Goal: Task Accomplishment & Management: Manage account settings

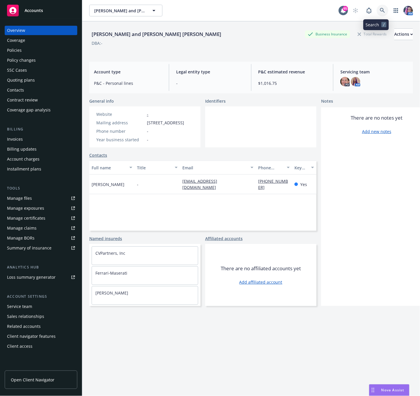
drag, startPoint x: 0, startPoint y: 0, endPoint x: 377, endPoint y: 11, distance: 377.0
click at [380, 11] on icon at bounding box center [382, 10] width 5 height 5
click at [22, 50] on div "Policies" at bounding box center [41, 50] width 68 height 9
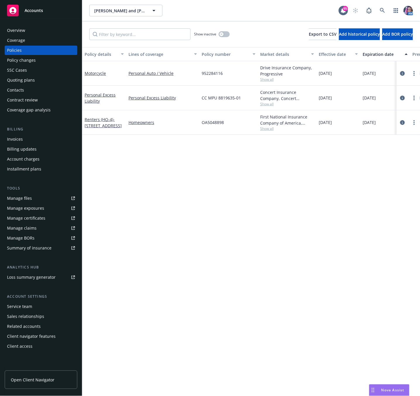
click at [207, 71] on span "952284116" at bounding box center [212, 73] width 21 height 6
copy span "952284116"
click at [90, 74] on link "Motorcycle" at bounding box center [95, 74] width 21 height 6
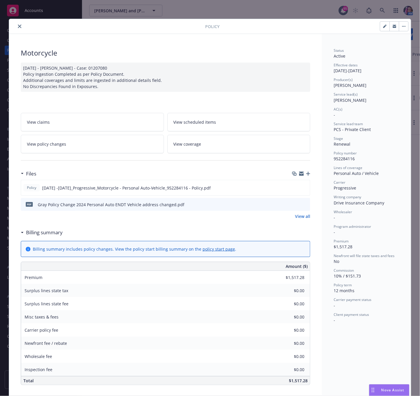
click at [401, 28] on button "button" at bounding box center [403, 26] width 9 height 9
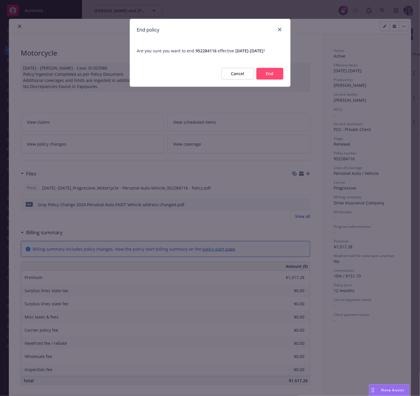
click at [268, 76] on button "End" at bounding box center [269, 74] width 27 height 12
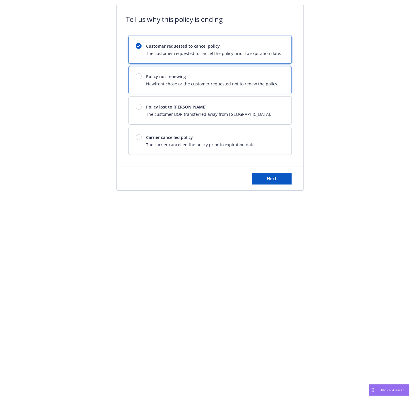
click at [251, 83] on span "Newfront chose or the customer requested not to renew the policy." at bounding box center [212, 84] width 132 height 6
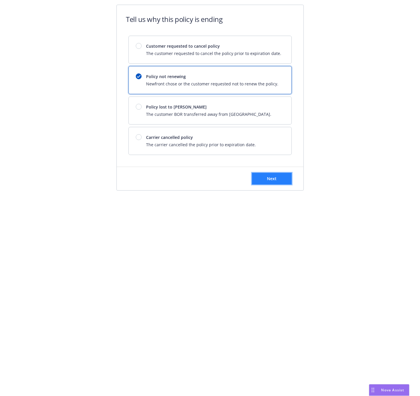
click at [285, 178] on button "Next" at bounding box center [272, 179] width 40 height 12
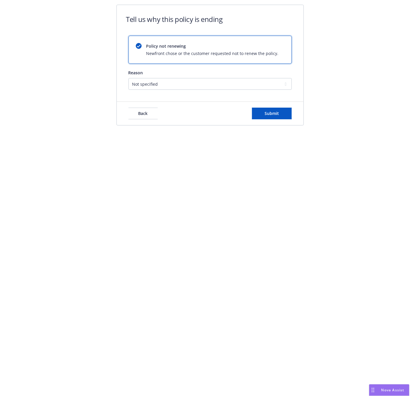
click at [268, 120] on div "Back Submit" at bounding box center [210, 113] width 187 height 23
click at [281, 109] on button "Submit" at bounding box center [272, 114] width 40 height 12
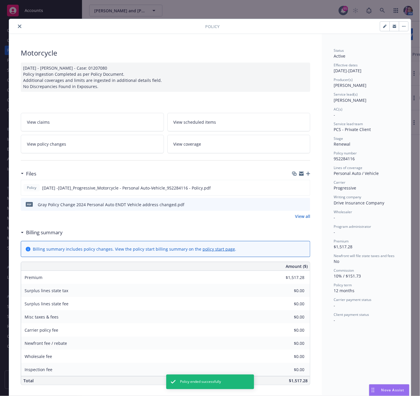
scroll to position [18, 0]
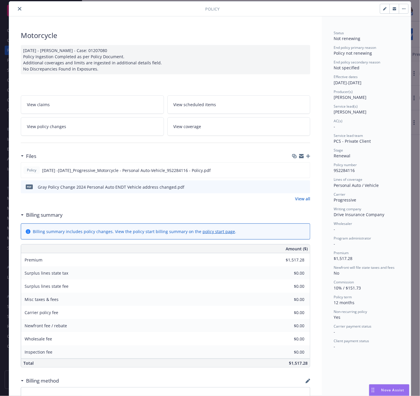
click at [389, 11] on button "button" at bounding box center [393, 8] width 9 height 9
click at [349, 171] on span "952284116" at bounding box center [344, 171] width 21 height 6
copy span "952284116"
click at [18, 8] on icon "close" at bounding box center [20, 9] width 4 height 4
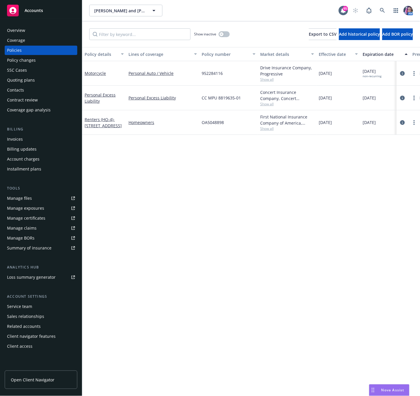
click at [18, 79] on div "Quoting plans" at bounding box center [21, 79] width 28 height 9
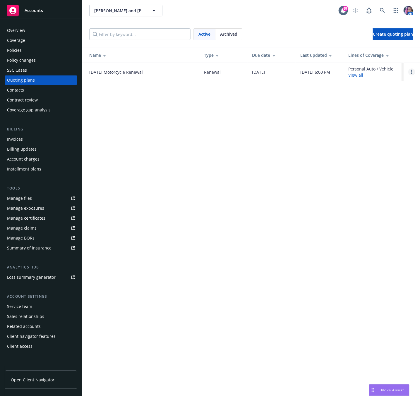
click at [412, 71] on icon "Open options" at bounding box center [411, 72] width 1 height 5
click at [374, 67] on span "Archive" at bounding box center [370, 68] width 29 height 6
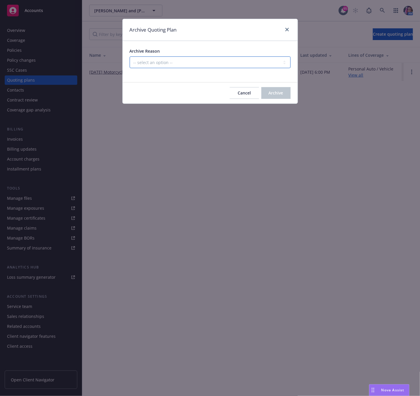
click at [142, 63] on select "-- select an option -- All policies in this renewal plan are auto-renewed Creat…" at bounding box center [210, 62] width 161 height 12
select select "ARCHIVED_RENEWAL_POLICY_AUTO_RENEWED"
click at [130, 57] on select "-- select an option -- All policies in this renewal plan are auto-renewed Creat…" at bounding box center [210, 62] width 161 height 12
click at [276, 91] on span "Archive" at bounding box center [276, 93] width 15 height 6
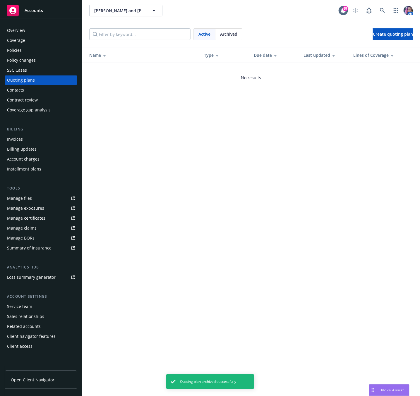
click at [21, 28] on div "Overview" at bounding box center [16, 30] width 18 height 9
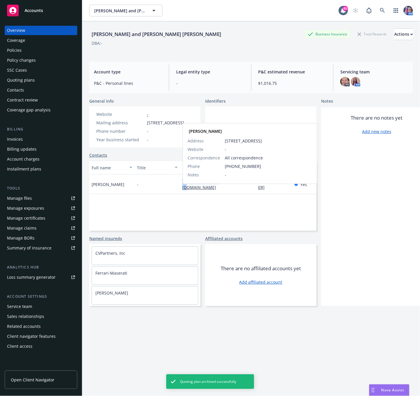
drag, startPoint x: 182, startPoint y: 191, endPoint x: 219, endPoint y: 192, distance: 36.9
click at [219, 190] on div "[EMAIL_ADDRESS][DOMAIN_NAME]" at bounding box center [217, 184] width 71 height 12
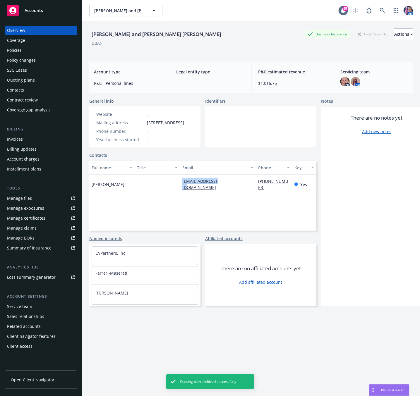
copy link "[EMAIL_ADDRESS][DOMAIN_NAME]"
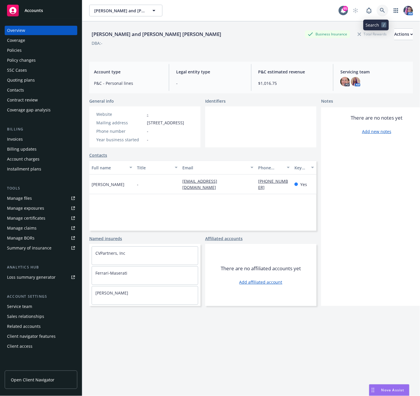
click at [380, 10] on icon at bounding box center [382, 10] width 5 height 5
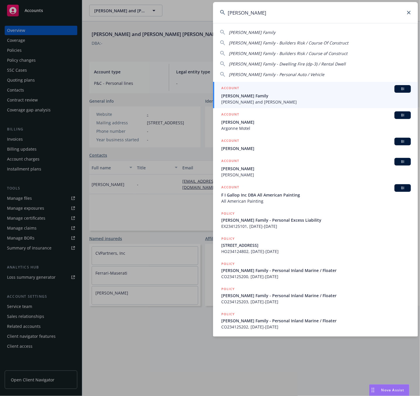
type input "[PERSON_NAME]"
click at [246, 89] on div "ACCOUNT BI" at bounding box center [316, 89] width 190 height 8
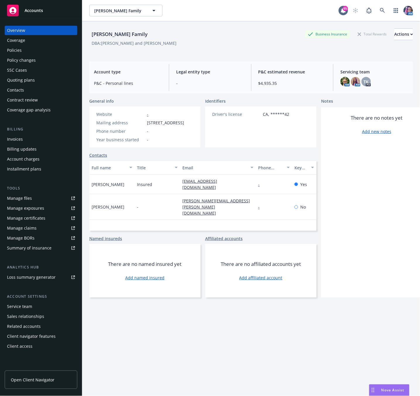
click at [40, 51] on div "Policies" at bounding box center [41, 50] width 68 height 9
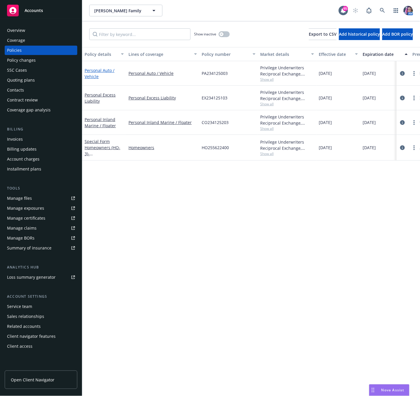
click at [107, 68] on link "Personal Auto / Vehicle" at bounding box center [100, 74] width 30 height 12
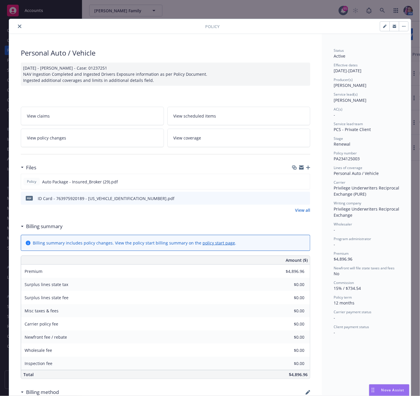
click at [334, 156] on span "PA234125003" at bounding box center [347, 159] width 26 height 6
copy span "PA234125003"
click at [400, 28] on button "button" at bounding box center [403, 26] width 9 height 9
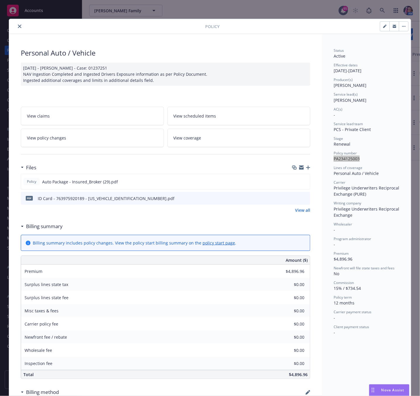
select select "12"
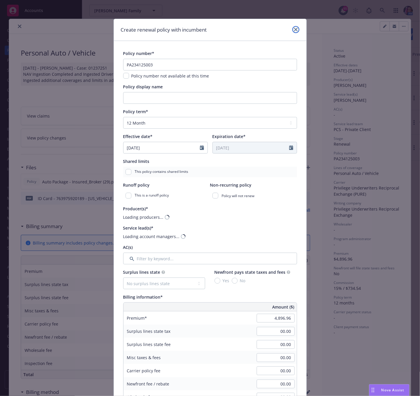
click at [294, 29] on icon "close" at bounding box center [296, 30] width 4 height 4
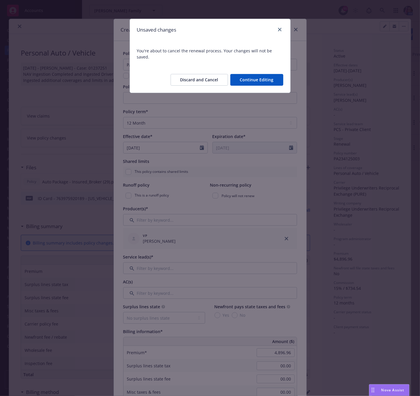
click at [211, 74] on button "Discard and Cancel" at bounding box center [199, 80] width 57 height 12
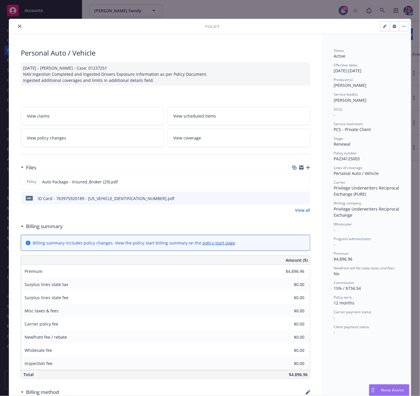
click at [402, 27] on icon "button" at bounding box center [404, 26] width 4 height 1
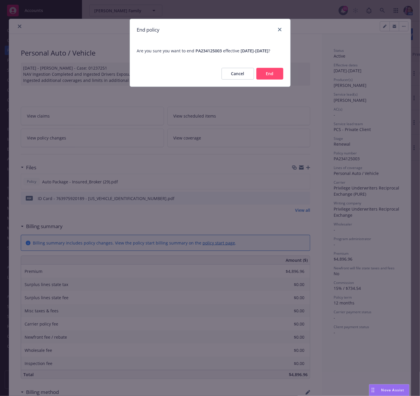
click at [273, 79] on button "End" at bounding box center [269, 74] width 27 height 12
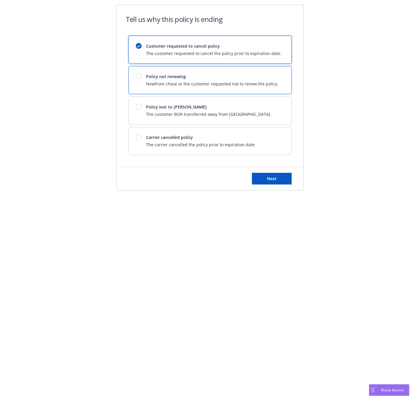
click at [225, 82] on span "Newfront chose or the customer requested not to renew the policy." at bounding box center [212, 84] width 132 height 6
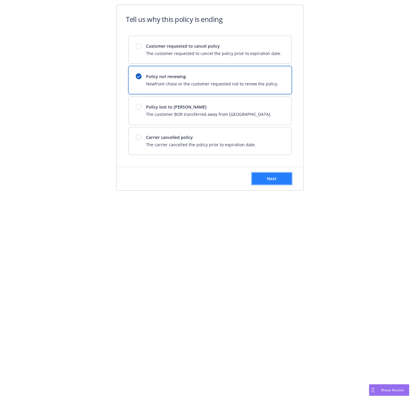
click at [265, 180] on button "Next" at bounding box center [272, 179] width 40 height 12
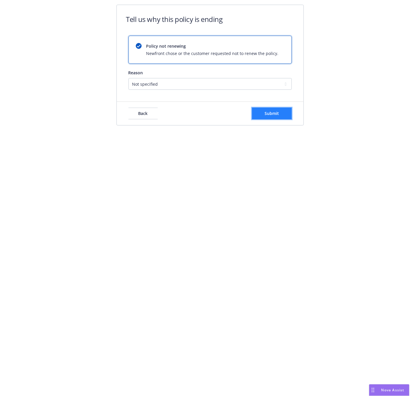
click at [279, 118] on button "Submit" at bounding box center [272, 114] width 40 height 12
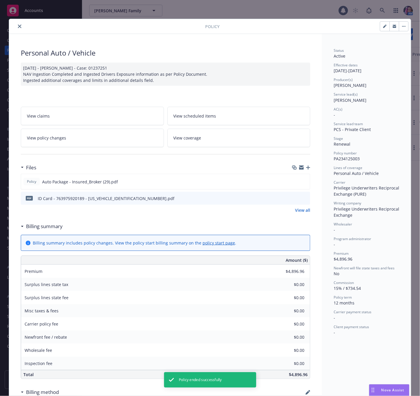
scroll to position [18, 0]
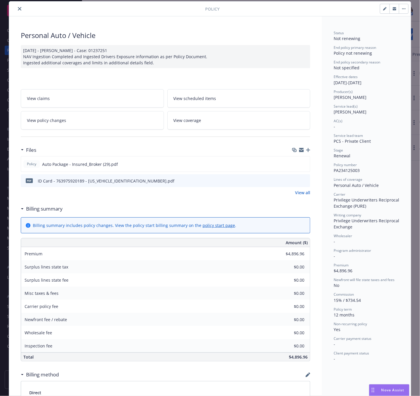
click at [389, 10] on button "button" at bounding box center [393, 8] width 9 height 9
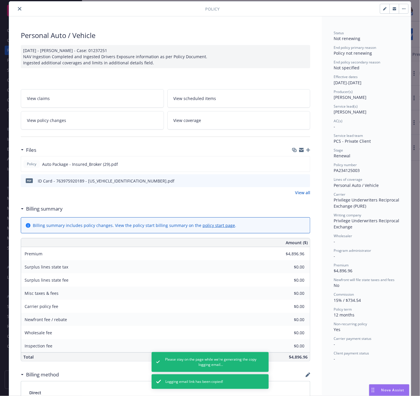
click at [18, 10] on icon "close" at bounding box center [20, 9] width 4 height 4
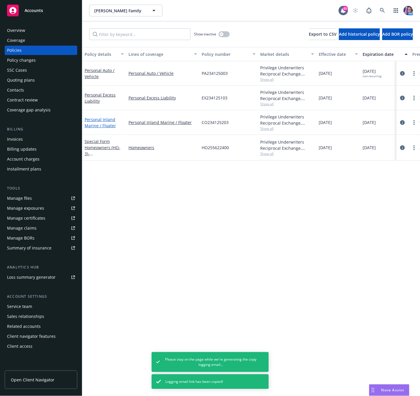
click at [102, 126] on link "Personal Inland Marine / Floater" at bounding box center [100, 123] width 31 height 12
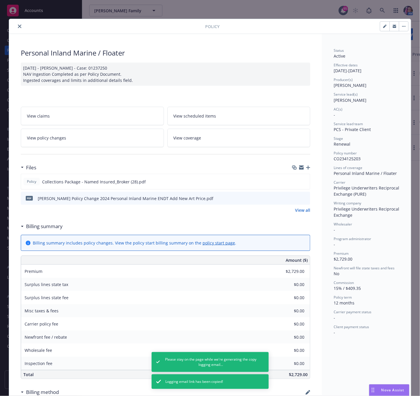
click at [393, 27] on icon "button" at bounding box center [395, 27] width 4 height 4
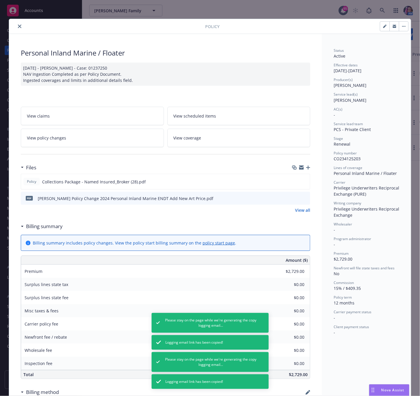
click at [399, 27] on button "button" at bounding box center [403, 26] width 9 height 9
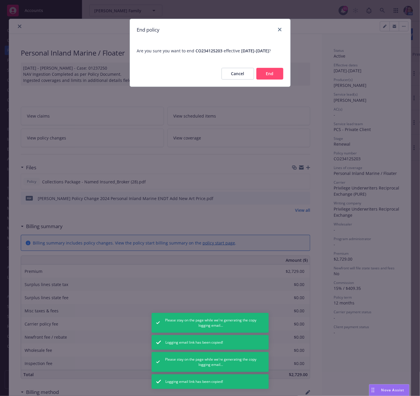
click at [261, 80] on button "End" at bounding box center [269, 74] width 27 height 12
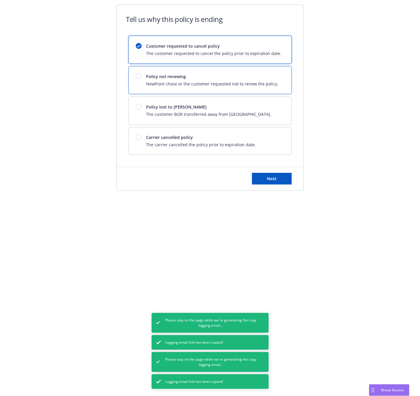
click at [232, 80] on span "Policy not renewing" at bounding box center [212, 76] width 132 height 6
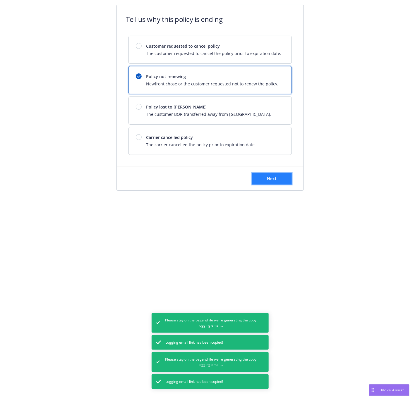
click at [265, 181] on button "Next" at bounding box center [272, 179] width 40 height 12
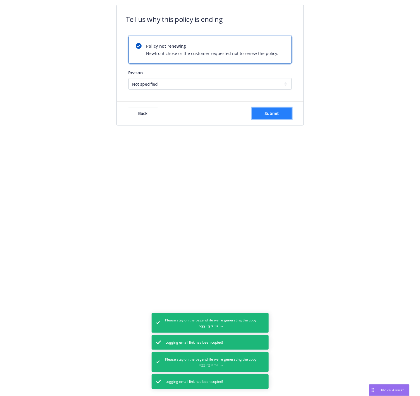
click at [271, 114] on span "Submit" at bounding box center [272, 114] width 14 height 6
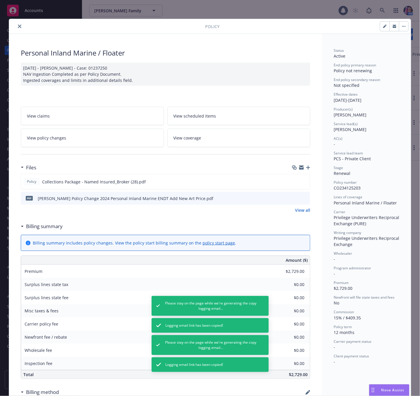
scroll to position [18, 0]
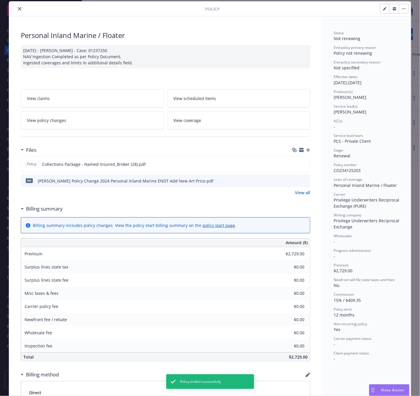
click at [336, 169] on span "CO234125203" at bounding box center [347, 171] width 27 height 6
copy span "CO234125203"
click at [18, 9] on icon "close" at bounding box center [20, 9] width 4 height 4
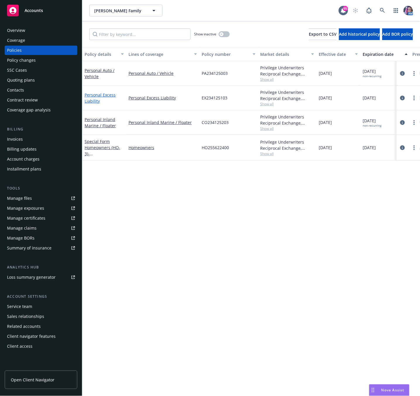
click at [92, 97] on link "Personal Excess Liability" at bounding box center [100, 98] width 31 height 12
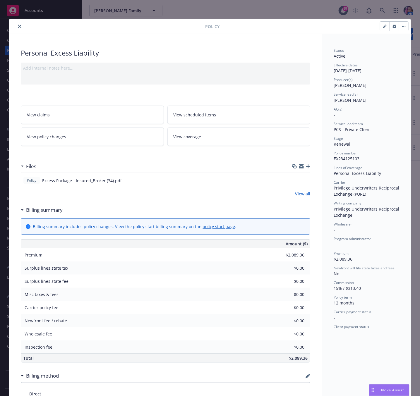
click at [393, 28] on icon "button" at bounding box center [395, 27] width 4 height 2
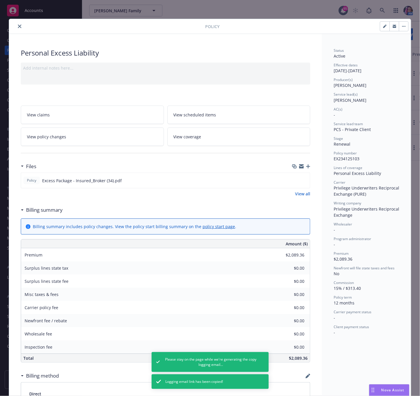
click at [342, 157] on span "EX234125103" at bounding box center [347, 159] width 26 height 6
copy span "EX234125103"
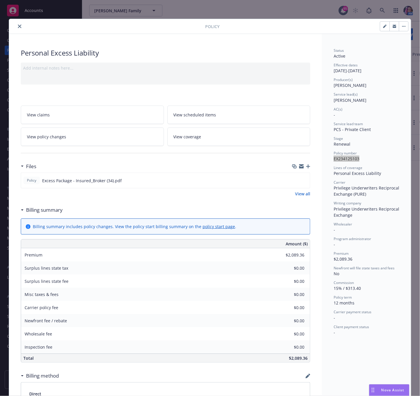
click at [402, 27] on icon "button" at bounding box center [404, 26] width 4 height 1
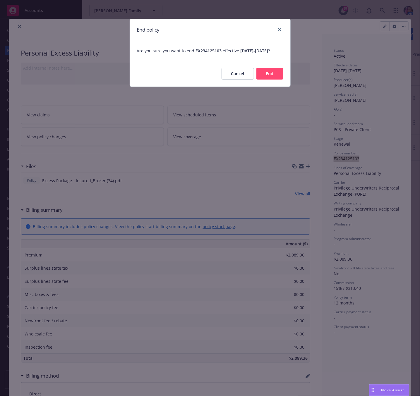
click at [264, 80] on button "End" at bounding box center [269, 74] width 27 height 12
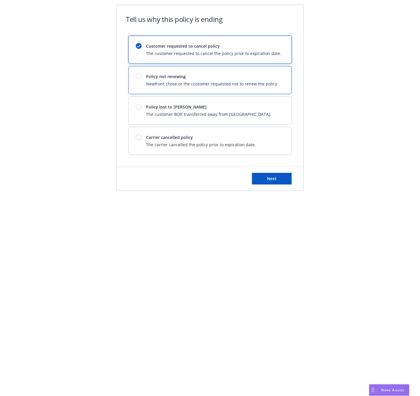
click at [227, 83] on span "Newfront chose or the customer requested not to renew the policy." at bounding box center [212, 84] width 132 height 6
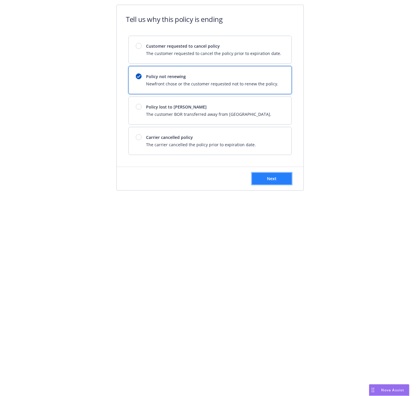
click at [257, 177] on button "Next" at bounding box center [272, 179] width 40 height 12
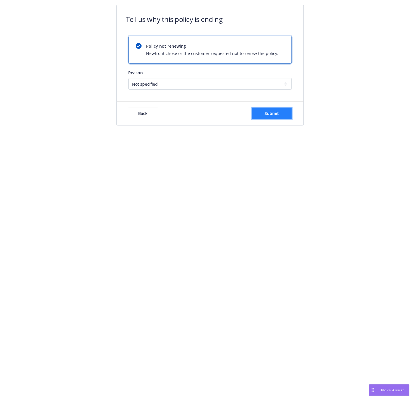
click at [271, 115] on span "Submit" at bounding box center [272, 114] width 14 height 6
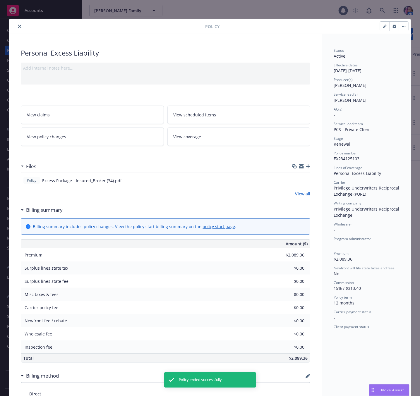
scroll to position [18, 0]
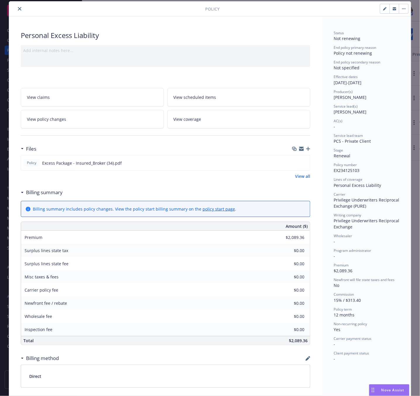
click at [18, 8] on icon "close" at bounding box center [20, 9] width 4 height 4
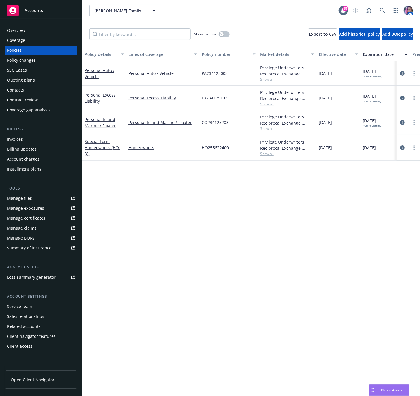
click at [27, 78] on div "Quoting plans" at bounding box center [21, 79] width 28 height 9
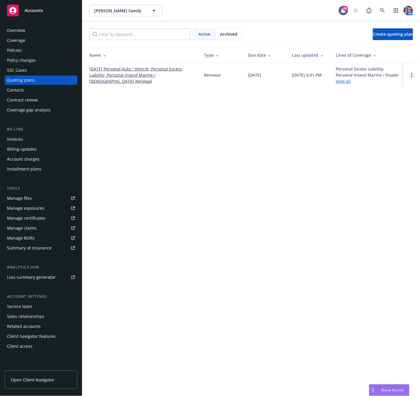
click at [409, 74] on link "Open options" at bounding box center [411, 75] width 7 height 7
click at [374, 68] on span "Archive" at bounding box center [370, 71] width 29 height 6
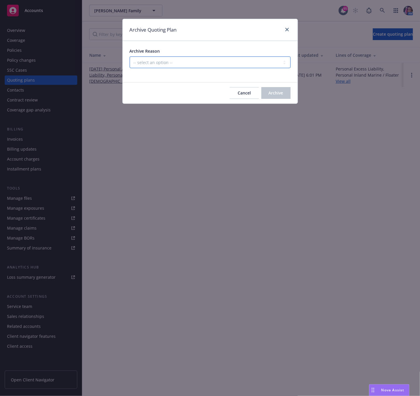
drag, startPoint x: 187, startPoint y: 61, endPoint x: 186, endPoint y: 68, distance: 6.7
click at [187, 61] on select "-- select an option -- All policies in this renewal plan are auto-renewed Creat…" at bounding box center [210, 62] width 161 height 12
select select "ARCHIVED_RENEWAL_POLICY_AUTO_RENEWED"
click at [130, 57] on select "-- select an option -- All policies in this renewal plan are auto-renewed Creat…" at bounding box center [210, 62] width 161 height 12
click at [278, 92] on span "Archive" at bounding box center [276, 93] width 15 height 6
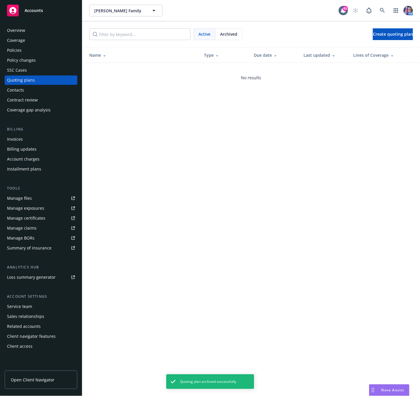
click at [24, 29] on div "Overview" at bounding box center [16, 30] width 18 height 9
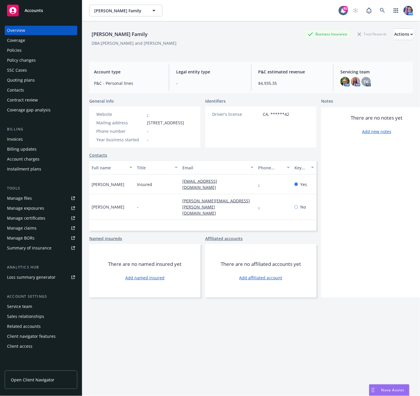
drag, startPoint x: 38, startPoint y: 49, endPoint x: 83, endPoint y: 97, distance: 65.2
click at [38, 49] on div "Policies" at bounding box center [41, 50] width 68 height 9
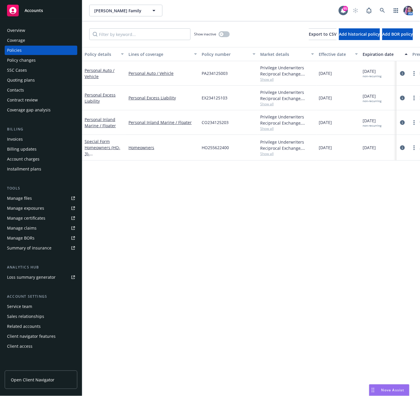
click at [24, 30] on div "Overview" at bounding box center [16, 30] width 18 height 9
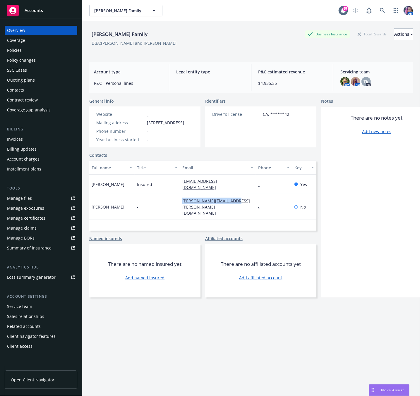
drag, startPoint x: 178, startPoint y: 205, endPoint x: 238, endPoint y: 207, distance: 60.0
click at [238, 207] on div "[PERSON_NAME] - [PERSON_NAME][EMAIL_ADDRESS][PERSON_NAME][DOMAIN_NAME] - No" at bounding box center [202, 207] width 227 height 26
copy div "[PERSON_NAME][EMAIL_ADDRESS][PERSON_NAME][DOMAIN_NAME]"
drag, startPoint x: 179, startPoint y: 188, endPoint x: 229, endPoint y: 193, distance: 50.2
click at [229, 193] on div "[PERSON_NAME] Insured [EMAIL_ADDRESS][DOMAIN_NAME] - Yes" at bounding box center [202, 185] width 227 height 20
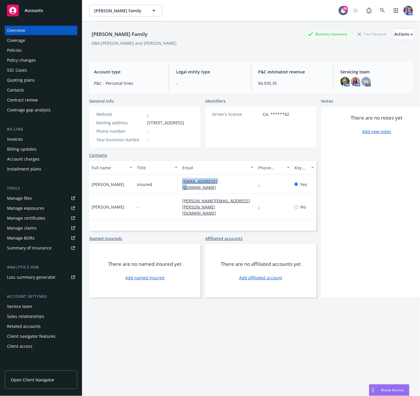
copy div "[EMAIL_ADDRESS][DOMAIN_NAME]"
click at [377, 8] on link at bounding box center [383, 11] width 12 height 12
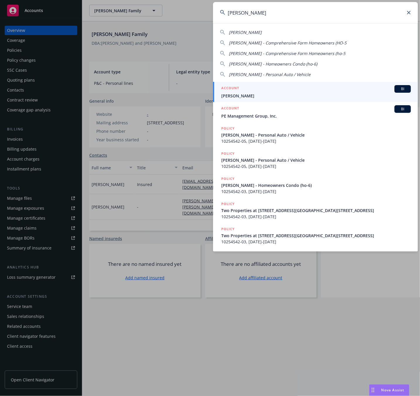
type input "[PERSON_NAME]"
click at [257, 95] on span "[PERSON_NAME]" at bounding box center [316, 96] width 190 height 6
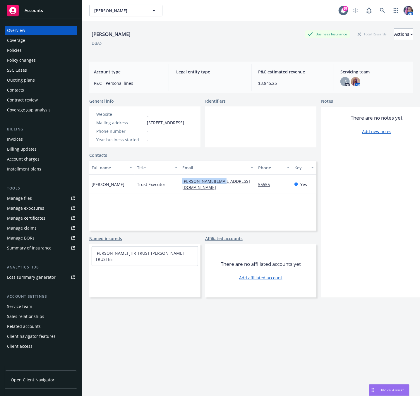
drag, startPoint x: 182, startPoint y: 194, endPoint x: 219, endPoint y: 201, distance: 37.5
click at [219, 201] on div "Full name Title Email Phone number Key contact [PERSON_NAME] Trust Executor [PE…" at bounding box center [202, 196] width 227 height 70
copy link "[PERSON_NAME][EMAIL_ADDRESS][DOMAIN_NAME]"
click at [15, 50] on div "Policies" at bounding box center [14, 50] width 15 height 9
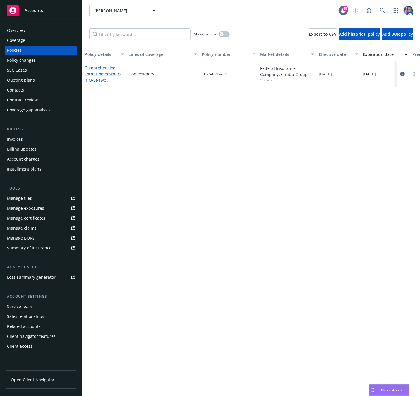
click at [113, 73] on link "Comprehensive Form Homeowners (HO-5) - Two Properties at [STREET_ADDRESS][GEOGR…" at bounding box center [103, 89] width 37 height 49
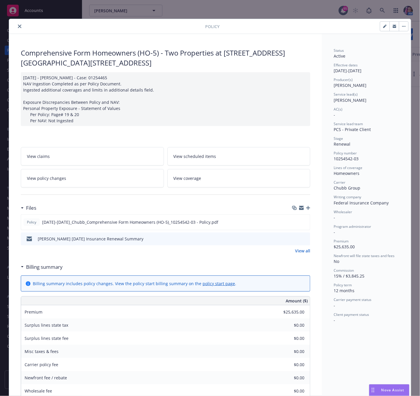
click at [393, 27] on icon "button" at bounding box center [395, 27] width 4 height 4
drag, startPoint x: 330, startPoint y: 161, endPoint x: 356, endPoint y: 161, distance: 25.7
click at [356, 161] on div "Policy number 10254542-03" at bounding box center [367, 156] width 66 height 11
copy span "10254542-03"
drag, startPoint x: 222, startPoint y: 54, endPoint x: 227, endPoint y: 68, distance: 14.9
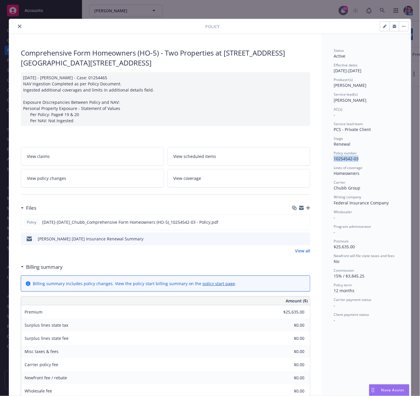
click at [227, 68] on div "Comprehensive Form Homeowners (HO-5) - Two Properties at [STREET_ADDRESS][GEOGR…" at bounding box center [165, 58] width 289 height 20
click at [405, 27] on icon "button" at bounding box center [405, 26] width 1 height 1
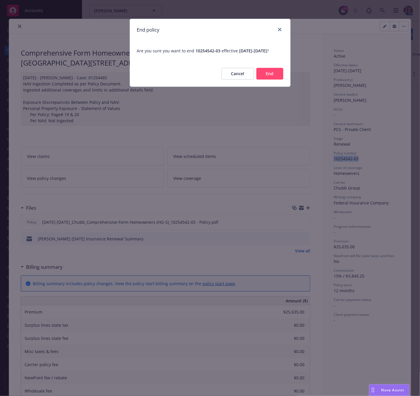
click at [277, 78] on button "End" at bounding box center [269, 74] width 27 height 12
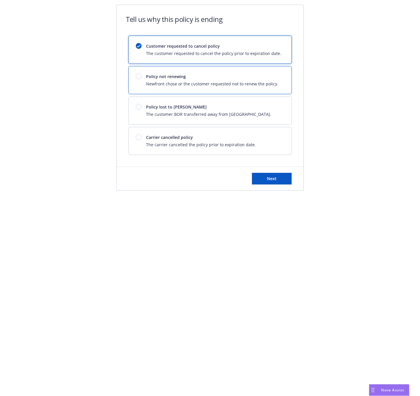
click at [276, 79] on div "Policy not renewing Newfront chose or the customer requested not to renew the p…" at bounding box center [210, 80] width 163 height 28
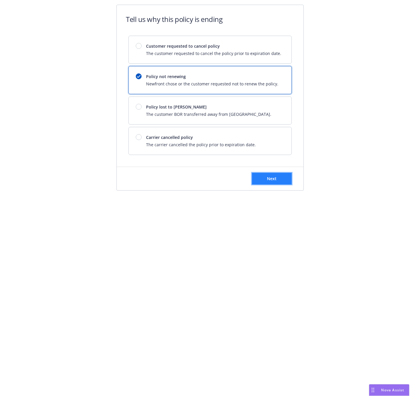
click at [270, 180] on span "Next" at bounding box center [272, 179] width 10 height 6
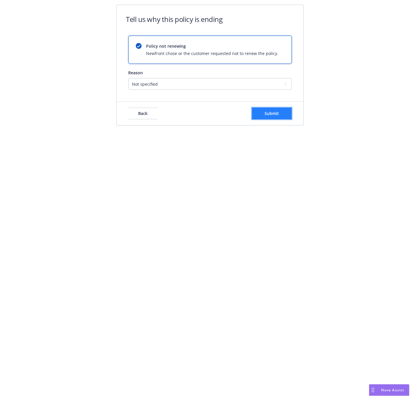
click at [272, 116] on span "Submit" at bounding box center [272, 114] width 14 height 6
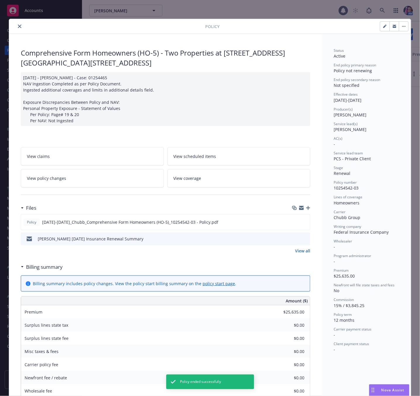
scroll to position [18, 0]
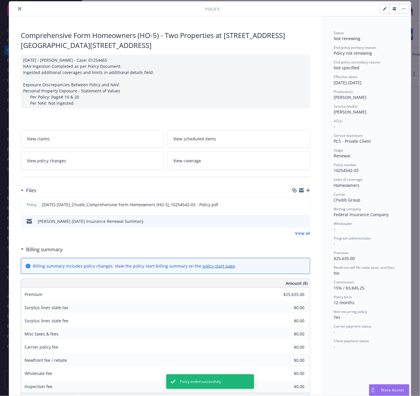
click at [334, 169] on span "10254542-03" at bounding box center [346, 171] width 25 height 6
click at [16, 6] on button "close" at bounding box center [19, 8] width 7 height 7
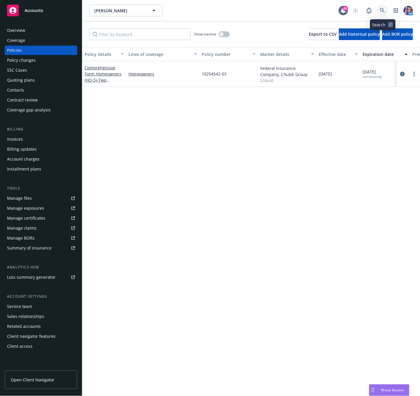
click at [383, 11] on icon at bounding box center [382, 10] width 5 height 5
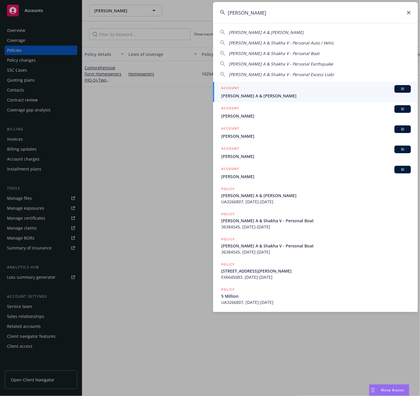
type input "[PERSON_NAME]"
click at [250, 90] on div "ACCOUNT BI" at bounding box center [316, 89] width 190 height 8
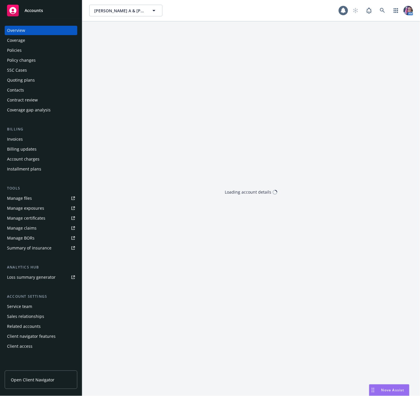
click at [22, 47] on div "Policies" at bounding box center [41, 50] width 68 height 9
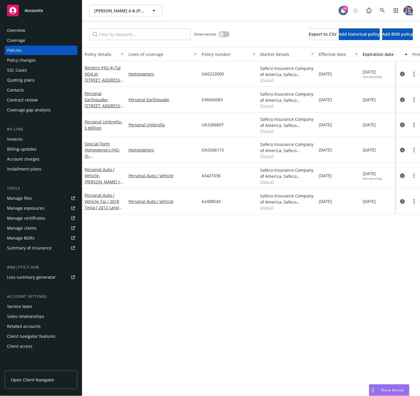
click at [102, 147] on div "Special Form Homeowners (HO-3) - [STREET_ADDRESS][PERSON_NAME]" at bounding box center [104, 150] width 39 height 18
click at [106, 151] on link "Special Form Homeowners (HO-3) - [STREET_ADDRESS][PERSON_NAME]" at bounding box center [103, 156] width 37 height 30
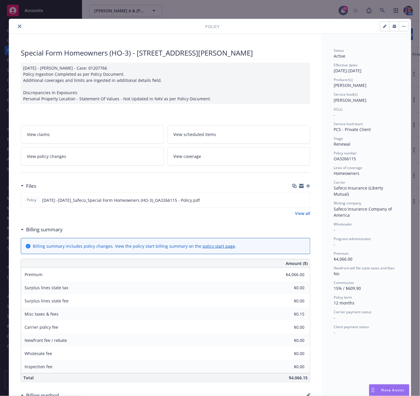
click at [341, 158] on span "OA3266115" at bounding box center [345, 159] width 22 height 6
drag, startPoint x: 136, startPoint y: 54, endPoint x: 266, endPoint y: 56, distance: 130.2
click at [266, 56] on div "Special Form Homeowners (HO-3) - [STREET_ADDRESS][PERSON_NAME]" at bounding box center [165, 53] width 289 height 10
click at [390, 24] on button "button" at bounding box center [393, 26] width 9 height 9
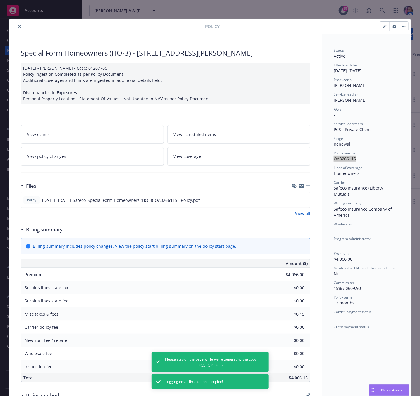
click at [403, 25] on button "button" at bounding box center [403, 26] width 9 height 9
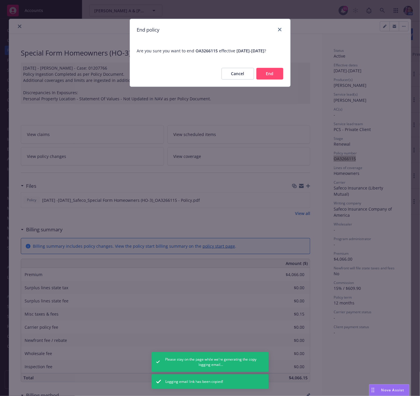
click at [259, 80] on button "End" at bounding box center [269, 74] width 27 height 12
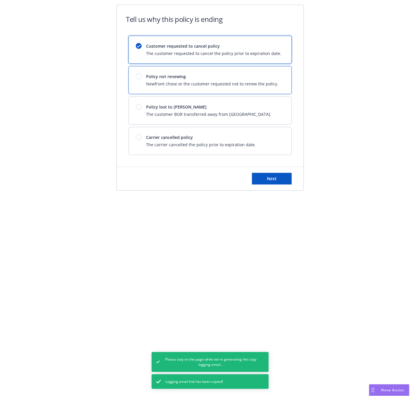
click at [220, 83] on span "Newfront chose or the customer requested not to renew the policy." at bounding box center [212, 84] width 132 height 6
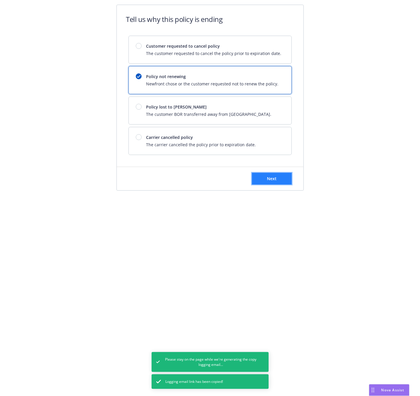
click at [266, 176] on button "Next" at bounding box center [272, 179] width 40 height 12
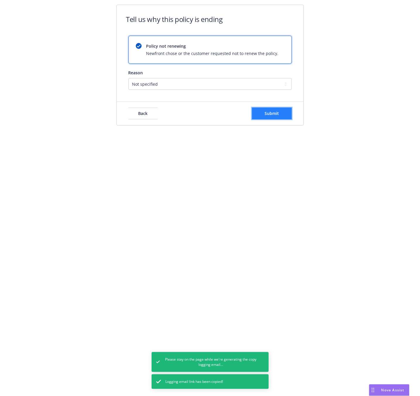
click at [263, 111] on button "Submit" at bounding box center [272, 114] width 40 height 12
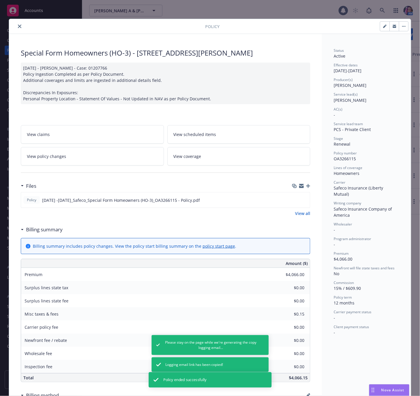
scroll to position [18, 0]
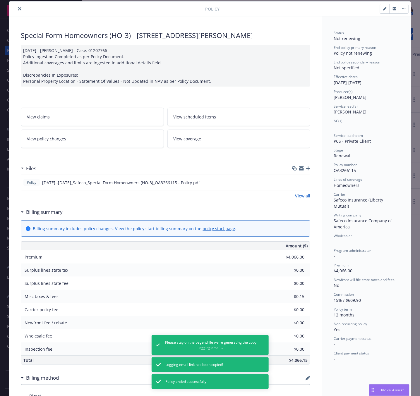
click at [18, 8] on icon "close" at bounding box center [20, 9] width 4 height 4
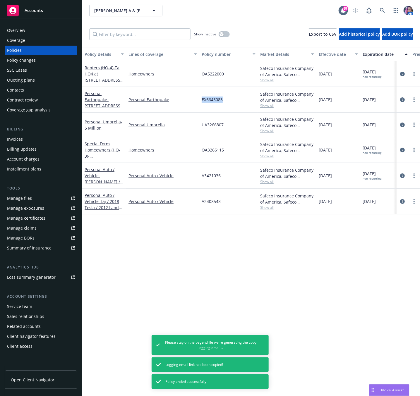
drag, startPoint x: 202, startPoint y: 99, endPoint x: 225, endPoint y: 101, distance: 22.9
click at [225, 101] on div "EX6645083" at bounding box center [228, 100] width 59 height 26
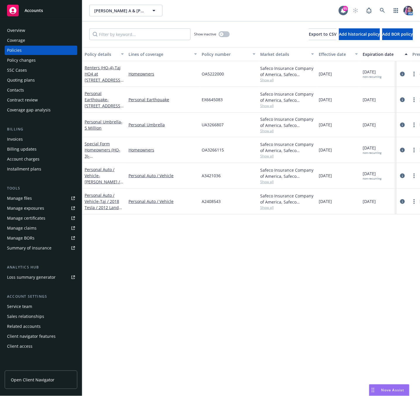
click at [218, 123] on span "UA3266807" at bounding box center [213, 125] width 22 height 6
click at [106, 105] on span "- [STREET_ADDRESS][PERSON_NAME]" at bounding box center [104, 106] width 39 height 18
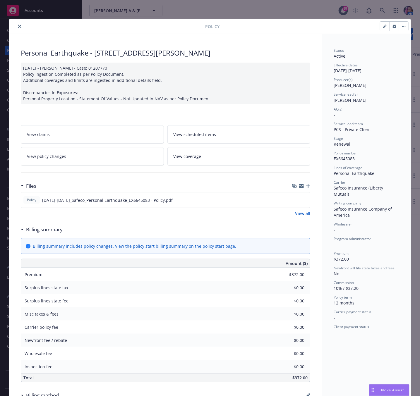
click at [389, 28] on button "button" at bounding box center [393, 26] width 9 height 9
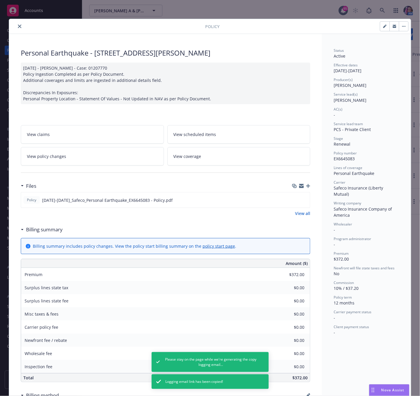
drag, startPoint x: 403, startPoint y: 26, endPoint x: 404, endPoint y: 34, distance: 7.4
click at [403, 26] on button "button" at bounding box center [403, 26] width 9 height 9
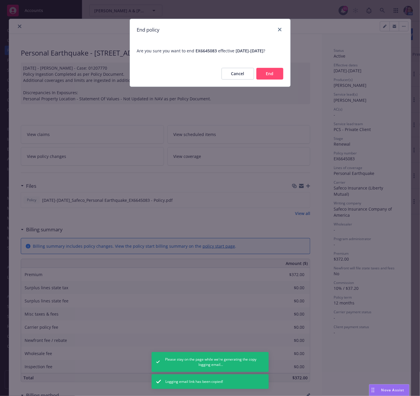
click at [263, 73] on button "End" at bounding box center [269, 74] width 27 height 12
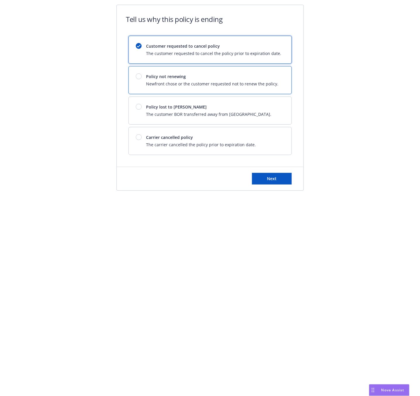
click at [214, 83] on span "Newfront chose or the customer requested not to renew the policy." at bounding box center [212, 84] width 132 height 6
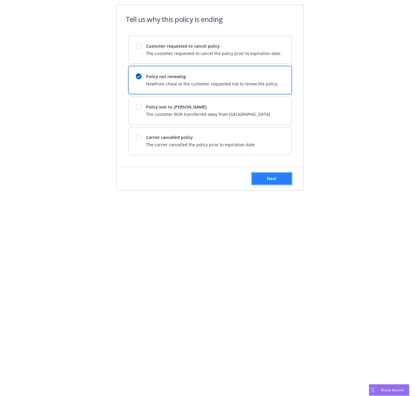
click at [264, 176] on button "Next" at bounding box center [272, 179] width 40 height 12
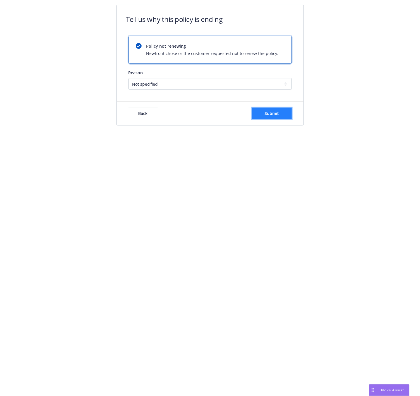
click at [274, 110] on button "Submit" at bounding box center [272, 114] width 40 height 12
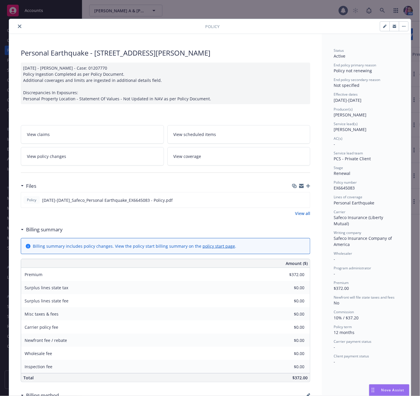
scroll to position [18, 0]
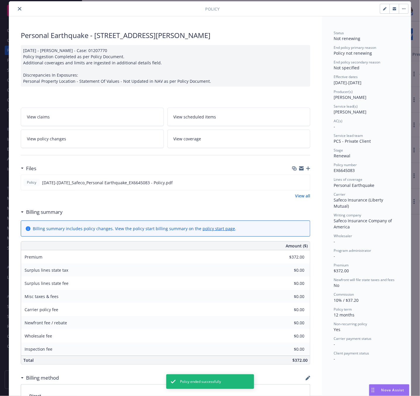
click at [18, 9] on icon "close" at bounding box center [20, 9] width 4 height 4
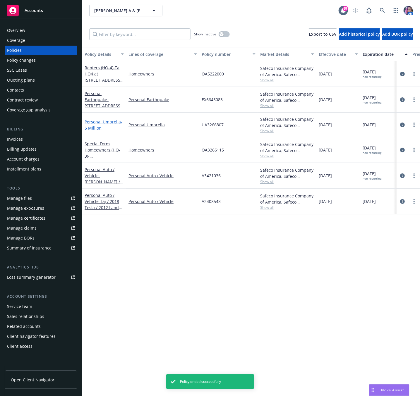
click at [105, 121] on link "Personal Umbrella - 5 Million" at bounding box center [104, 125] width 38 height 12
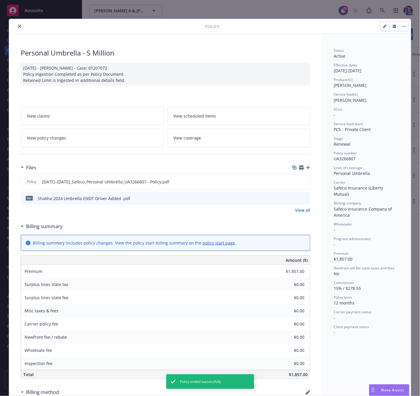
click at [392, 29] on button "button" at bounding box center [393, 26] width 9 height 9
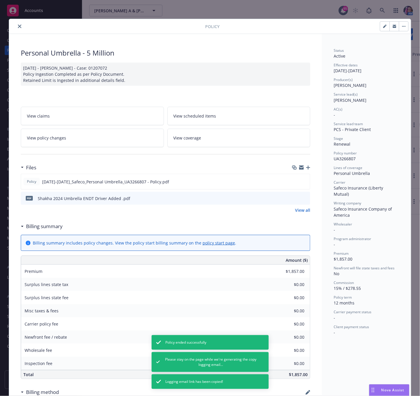
click at [399, 28] on button "button" at bounding box center [403, 26] width 9 height 9
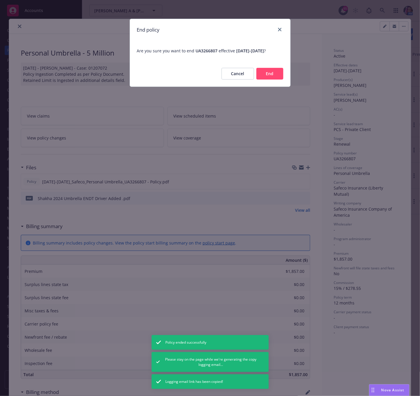
click at [264, 79] on button "End" at bounding box center [269, 74] width 27 height 12
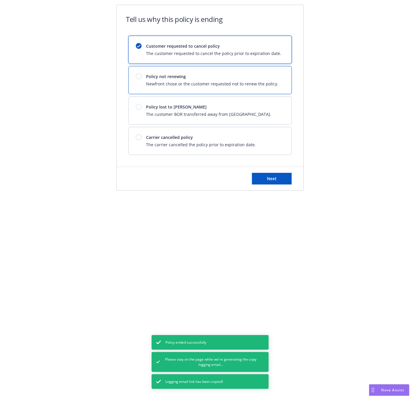
click at [168, 77] on span "Policy not renewing" at bounding box center [212, 76] width 132 height 6
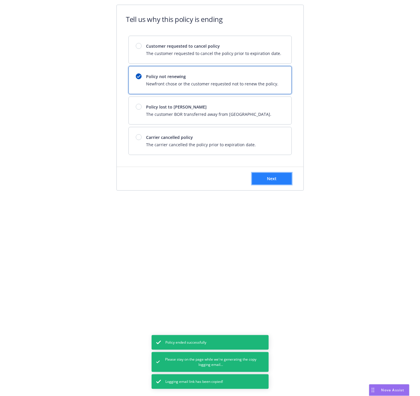
click at [265, 176] on button "Next" at bounding box center [272, 179] width 40 height 12
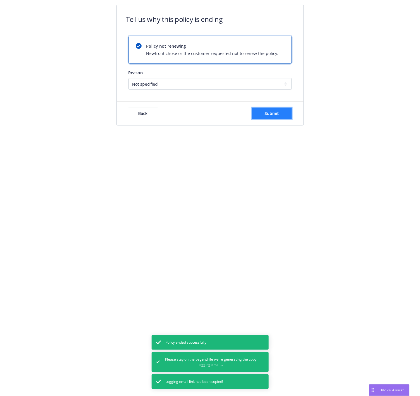
click at [263, 113] on button "Submit" at bounding box center [272, 114] width 40 height 12
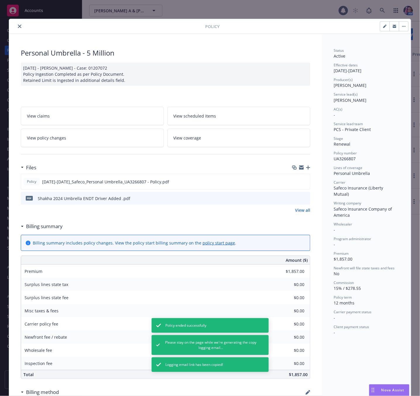
scroll to position [18, 0]
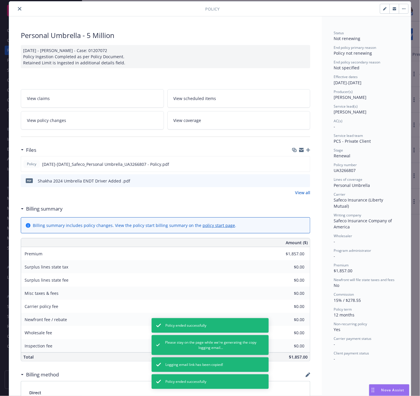
click at [18, 8] on icon "close" at bounding box center [20, 9] width 4 height 4
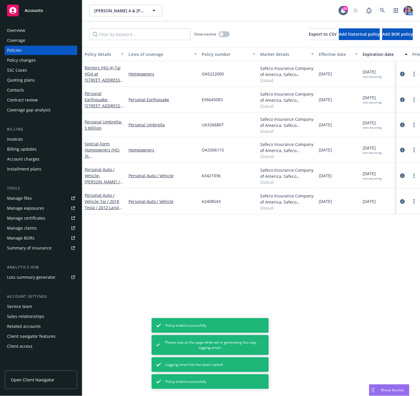
click at [211, 98] on span "EX6645083" at bounding box center [212, 100] width 21 height 6
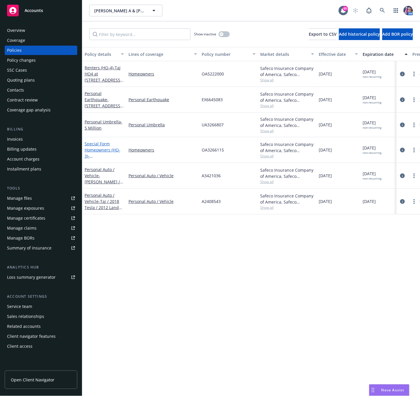
click at [105, 146] on link "Special Form Homeowners (HO-3) - [STREET_ADDRESS][PERSON_NAME]" at bounding box center [103, 156] width 37 height 30
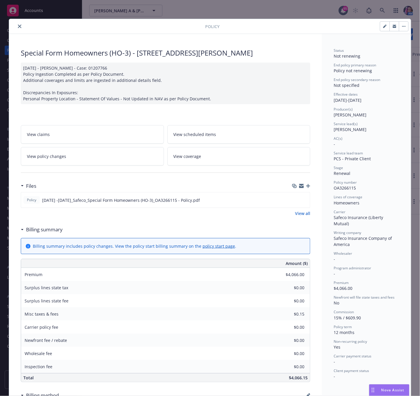
scroll to position [18, 0]
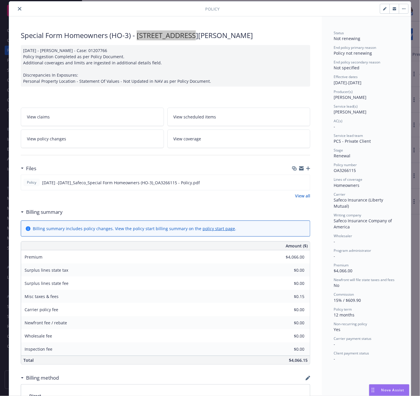
drag, startPoint x: 134, startPoint y: 34, endPoint x: 200, endPoint y: 35, distance: 65.3
click at [200, 35] on div "Special Form Homeowners (HO-3) - [STREET_ADDRESS][PERSON_NAME]" at bounding box center [165, 35] width 289 height 10
drag, startPoint x: 199, startPoint y: 35, endPoint x: 153, endPoint y: 35, distance: 46.2
click at [199, 35] on div "Special Form Homeowners (HO-3) - [STREET_ADDRESS][PERSON_NAME]" at bounding box center [165, 35] width 289 height 10
drag, startPoint x: 135, startPoint y: 34, endPoint x: 201, endPoint y: 35, distance: 65.8
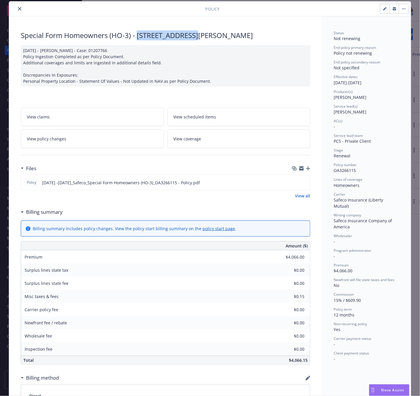
click at [201, 35] on div "Special Form Homeowners (HO-3) - [STREET_ADDRESS][PERSON_NAME]" at bounding box center [165, 35] width 289 height 10
drag, startPoint x: 17, startPoint y: 9, endPoint x: 19, endPoint y: 16, distance: 7.4
click at [18, 9] on icon "close" at bounding box center [20, 9] width 4 height 4
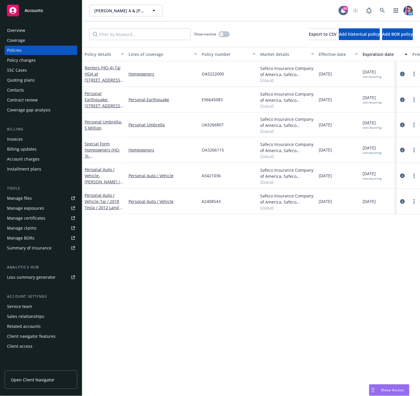
click at [28, 78] on div "Quoting plans" at bounding box center [21, 79] width 28 height 9
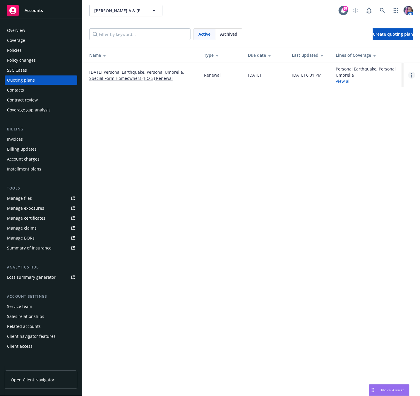
click at [410, 75] on link "Open options" at bounding box center [411, 75] width 7 height 7
drag, startPoint x: 385, startPoint y: 69, endPoint x: 302, endPoint y: 75, distance: 83.0
click at [384, 69] on span "Archive" at bounding box center [370, 71] width 29 height 6
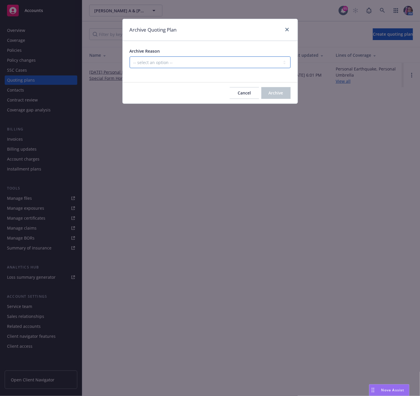
drag, startPoint x: 178, startPoint y: 62, endPoint x: 178, endPoint y: 67, distance: 4.7
click at [178, 62] on select "-- select an option -- All policies in this renewal plan are auto-renewed Creat…" at bounding box center [210, 62] width 161 height 12
select select "ARCHIVED_RENEWAL_POLICY_AUTO_RENEWED"
click at [130, 57] on select "-- select an option -- All policies in this renewal plan are auto-renewed Creat…" at bounding box center [210, 62] width 161 height 12
drag, startPoint x: 269, startPoint y: 95, endPoint x: 162, endPoint y: 97, distance: 107.4
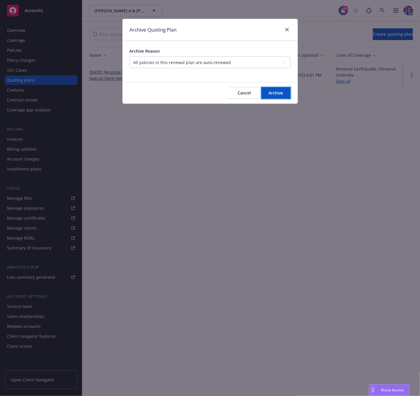
click at [269, 95] on span "Archive" at bounding box center [276, 93] width 15 height 6
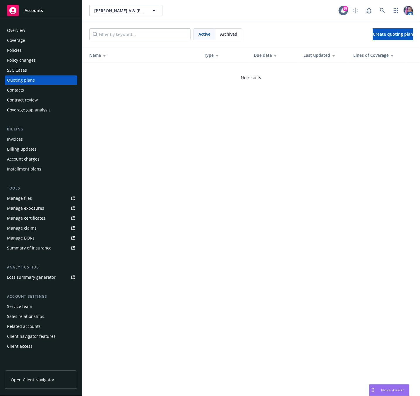
click at [19, 30] on div "Overview" at bounding box center [16, 30] width 18 height 9
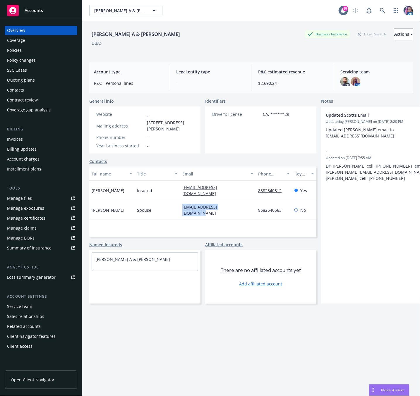
drag, startPoint x: 180, startPoint y: 203, endPoint x: 236, endPoint y: 207, distance: 56.6
click at [236, 207] on div "[EMAIL_ADDRESS][DOMAIN_NAME]" at bounding box center [218, 210] width 76 height 20
click at [380, 10] on icon at bounding box center [382, 10] width 5 height 5
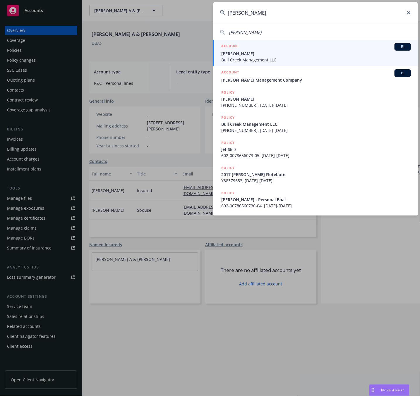
type input "[PERSON_NAME]"
click at [253, 54] on span "[PERSON_NAME]" at bounding box center [316, 54] width 190 height 6
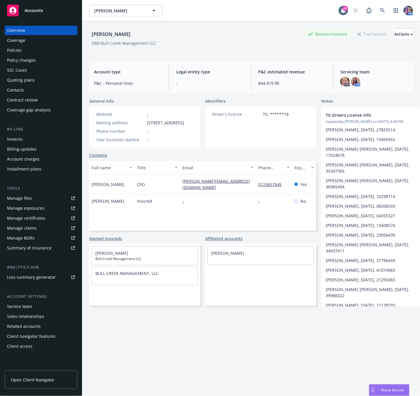
click at [30, 49] on div "Policies" at bounding box center [41, 50] width 68 height 9
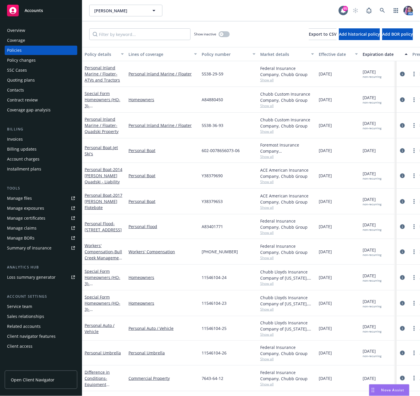
scroll to position [31, 0]
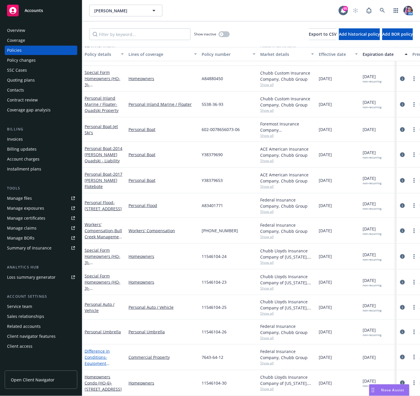
click at [102, 351] on link "Difference in Conditions - Equipment Breakdown" at bounding box center [97, 360] width 25 height 24
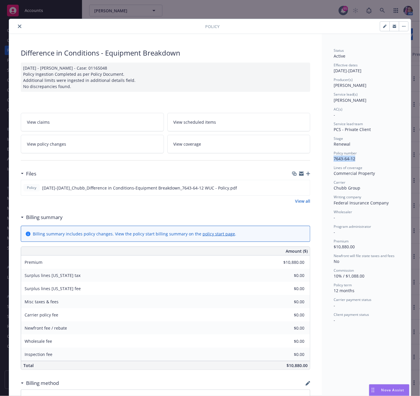
drag, startPoint x: 329, startPoint y: 159, endPoint x: 356, endPoint y: 161, distance: 26.4
click at [356, 161] on div "Status Active Effective dates [DATE] - [DATE] Producer(s) [PERSON_NAME] Service…" at bounding box center [366, 288] width 89 height 508
click at [328, 302] on div "Status Active Effective dates [DATE] - [DATE] Producer(s) [PERSON_NAME] Service…" at bounding box center [366, 288] width 89 height 508
click at [399, 26] on button "button" at bounding box center [403, 26] width 9 height 9
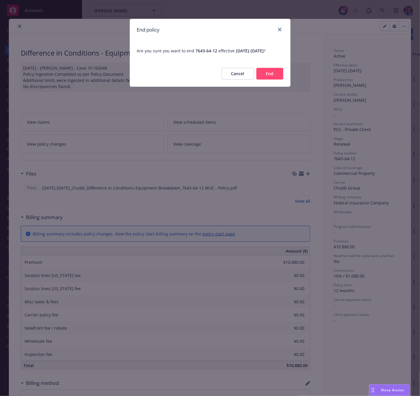
click at [279, 74] on button "End" at bounding box center [269, 74] width 27 height 12
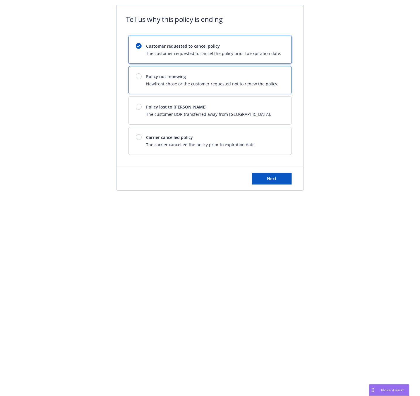
click at [237, 78] on span "Policy not renewing" at bounding box center [212, 76] width 132 height 6
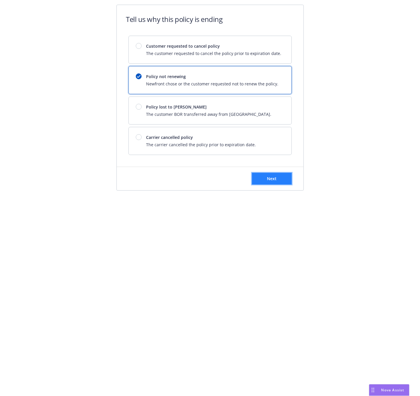
click at [259, 185] on button "Next" at bounding box center [272, 179] width 40 height 12
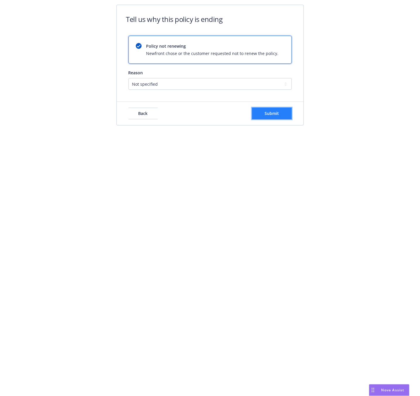
click at [272, 110] on button "Submit" at bounding box center [272, 114] width 40 height 12
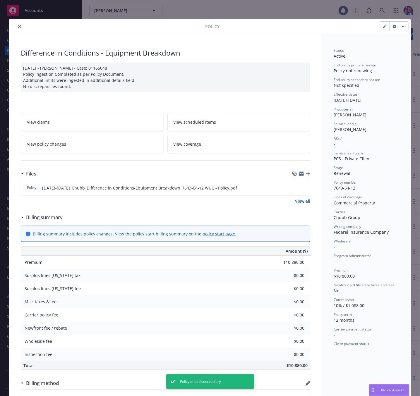
scroll to position [18, 0]
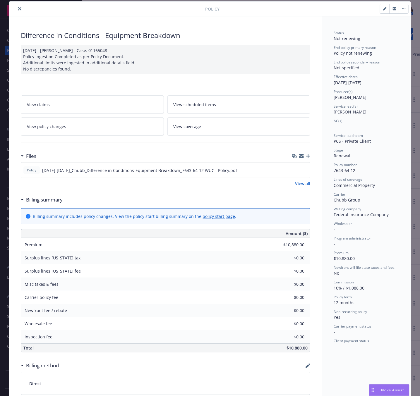
click at [18, 8] on icon "close" at bounding box center [20, 9] width 4 height 4
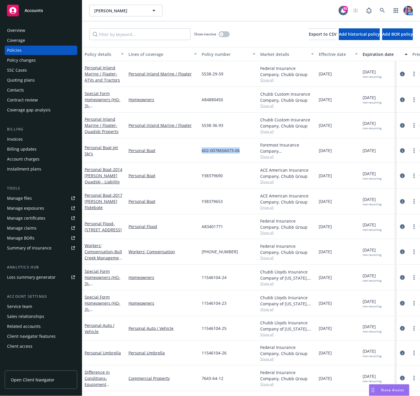
drag, startPoint x: 202, startPoint y: 151, endPoint x: 243, endPoint y: 154, distance: 41.3
click at [243, 154] on div "602-0078656073-06" at bounding box center [228, 150] width 59 height 25
drag, startPoint x: 221, startPoint y: 151, endPoint x: 202, endPoint y: 150, distance: 19.3
click at [202, 150] on span "602-0078656073-06" at bounding box center [221, 150] width 38 height 6
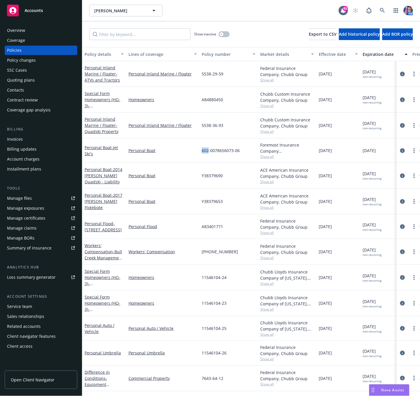
click at [202, 150] on span "602-0078656073-06" at bounding box center [221, 150] width 38 height 6
drag, startPoint x: 201, startPoint y: 150, endPoint x: 238, endPoint y: 151, distance: 36.9
click at [238, 151] on div "602-0078656073-06" at bounding box center [228, 150] width 59 height 25
click at [104, 147] on link "Personal Boat - Jet Ski's" at bounding box center [101, 151] width 33 height 12
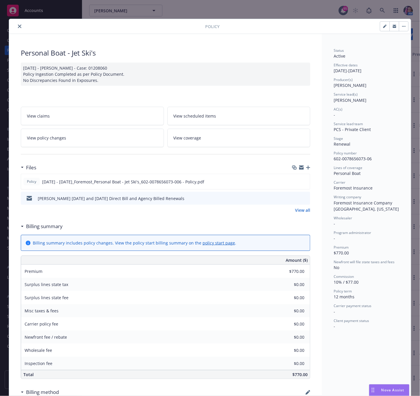
click at [401, 29] on button "button" at bounding box center [403, 26] width 9 height 9
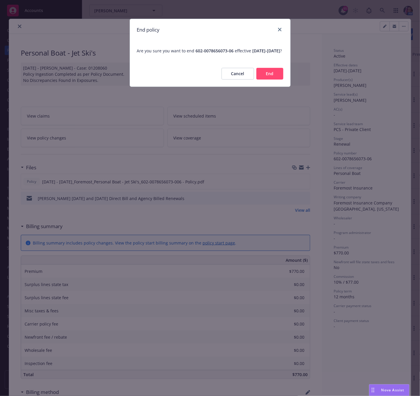
click at [269, 79] on button "End" at bounding box center [269, 74] width 27 height 12
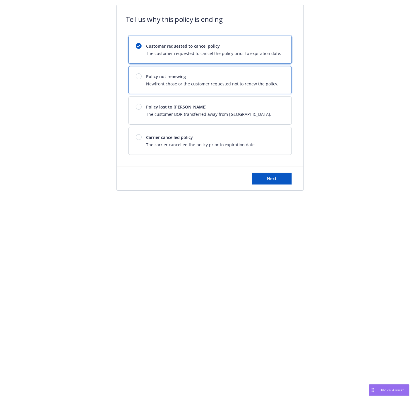
click at [250, 79] on span "Policy not renewing" at bounding box center [212, 76] width 132 height 6
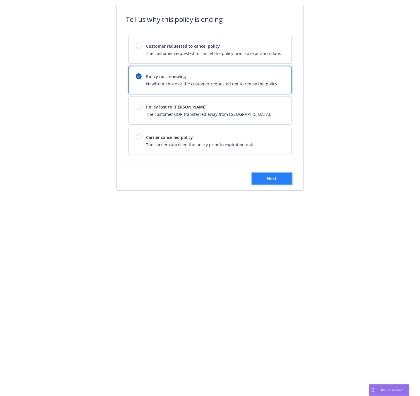
click at [259, 182] on button "Next" at bounding box center [272, 179] width 40 height 12
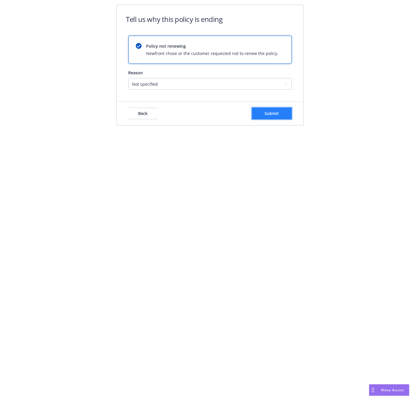
click at [266, 114] on span "Submit" at bounding box center [272, 114] width 14 height 6
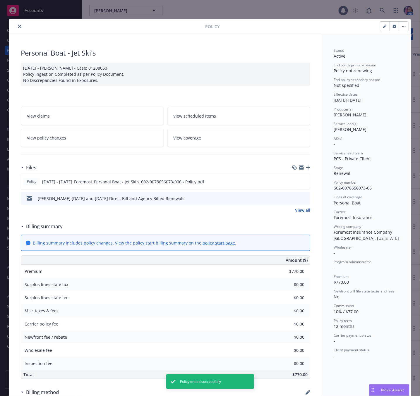
scroll to position [18, 0]
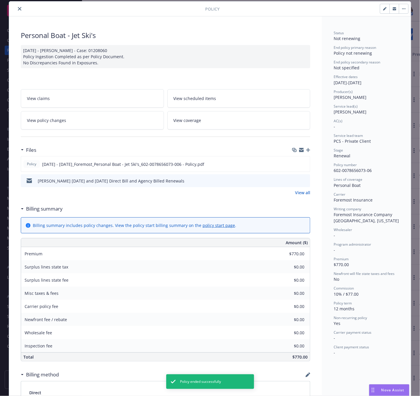
drag, startPoint x: 391, startPoint y: 11, endPoint x: 194, endPoint y: 83, distance: 209.1
click at [393, 10] on icon "button" at bounding box center [395, 9] width 4 height 2
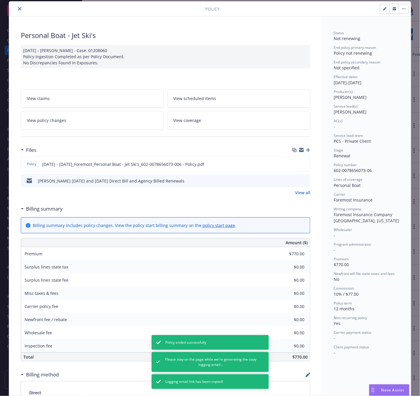
click at [18, 9] on icon "close" at bounding box center [20, 9] width 4 height 4
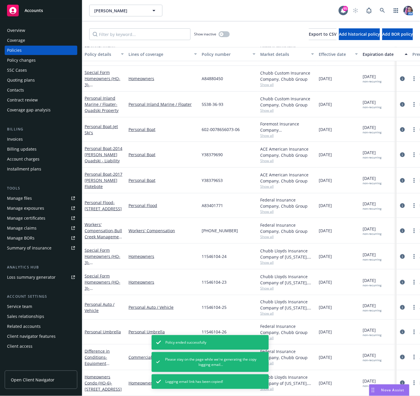
scroll to position [31, 0]
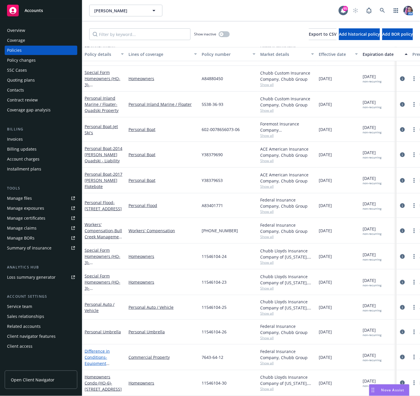
click at [100, 348] on link "Difference in Conditions - Equipment Breakdown" at bounding box center [97, 360] width 25 height 24
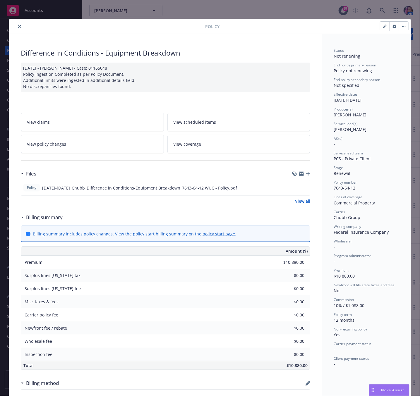
scroll to position [18, 0]
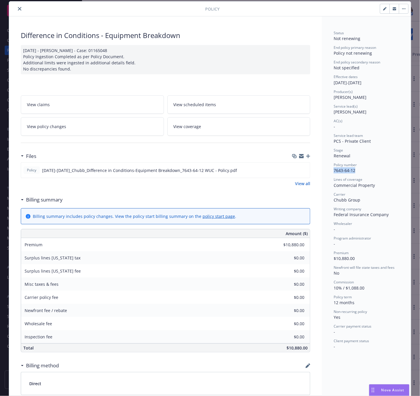
drag, startPoint x: 330, startPoint y: 171, endPoint x: 352, endPoint y: 172, distance: 22.0
click at [352, 172] on div "Policy number 7643-64-12" at bounding box center [367, 167] width 66 height 11
drag, startPoint x: 15, startPoint y: 10, endPoint x: 40, endPoint y: 39, distance: 38.0
click at [18, 10] on icon "close" at bounding box center [20, 9] width 4 height 4
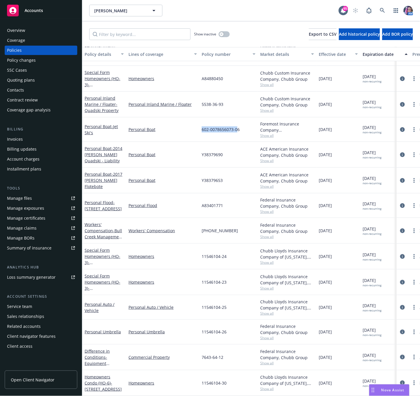
drag, startPoint x: 200, startPoint y: 120, endPoint x: 237, endPoint y: 123, distance: 37.3
click at [237, 123] on div "602-0078656073-06" at bounding box center [228, 129] width 59 height 25
click at [103, 124] on link "Personal Boat - Jet Ski's" at bounding box center [101, 130] width 33 height 12
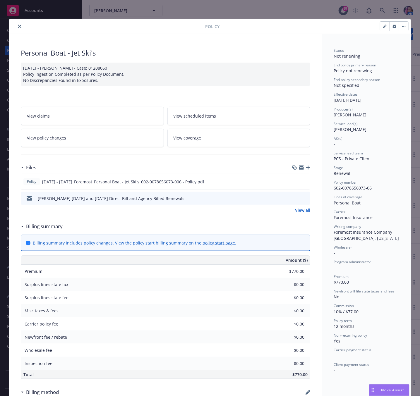
click at [16, 26] on button "close" at bounding box center [19, 26] width 7 height 7
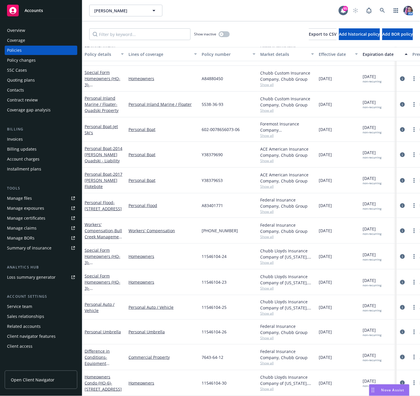
click at [22, 79] on div "Quoting plans" at bounding box center [21, 79] width 28 height 9
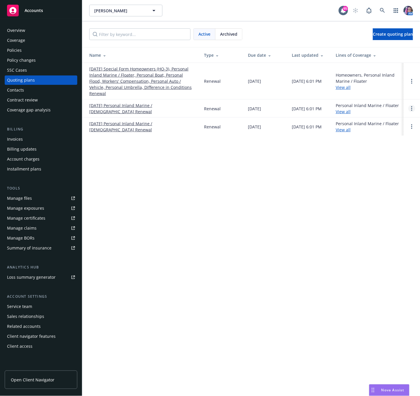
click at [412, 110] on circle "Open options" at bounding box center [411, 110] width 1 height 1
drag, startPoint x: 370, startPoint y: 100, endPoint x: 366, endPoint y: 100, distance: 4.4
click at [370, 99] on span "Archive" at bounding box center [370, 99] width 29 height 6
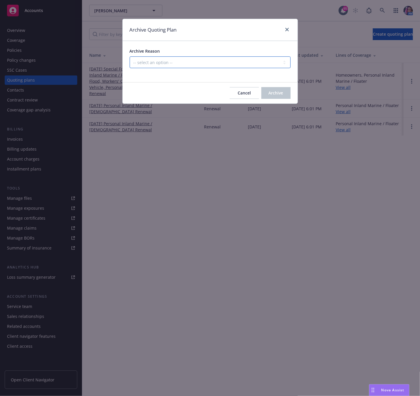
drag, startPoint x: 169, startPoint y: 64, endPoint x: 169, endPoint y: 68, distance: 3.5
click at [169, 64] on select "-- select an option -- All policies in this renewal plan are auto-renewed Creat…" at bounding box center [210, 62] width 161 height 12
select select "ARCHIVED_RENEWAL_POLICY_AUTO_RENEWED"
click at [130, 57] on select "-- select an option -- All policies in this renewal plan are auto-renewed Creat…" at bounding box center [210, 62] width 161 height 12
click at [275, 94] on span "Archive" at bounding box center [276, 93] width 15 height 6
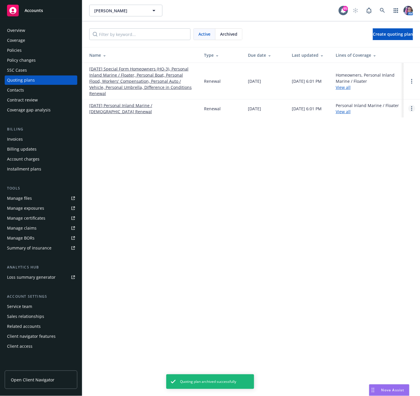
click at [411, 106] on icon "Open options" at bounding box center [411, 108] width 1 height 5
click at [376, 102] on link "Archive" at bounding box center [381, 99] width 51 height 12
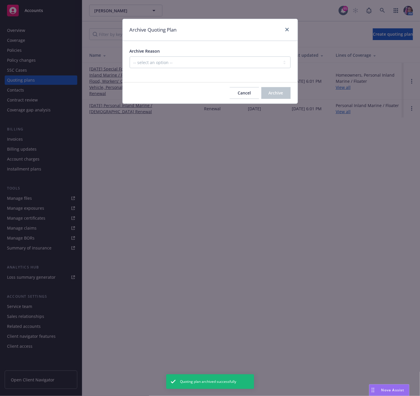
click at [174, 56] on div "Archive Reason -- select an option -- All policies in this renewal plan are aut…" at bounding box center [210, 58] width 161 height 20
drag, startPoint x: 176, startPoint y: 60, endPoint x: 183, endPoint y: 67, distance: 10.1
click at [176, 60] on select "-- select an option -- All policies in this renewal plan are auto-renewed Creat…" at bounding box center [210, 62] width 161 height 12
select select "ARCHIVED_RENEWAL_POLICY_AUTO_RENEWED"
click at [130, 57] on select "-- select an option -- All policies in this renewal plan are auto-renewed Creat…" at bounding box center [210, 62] width 161 height 12
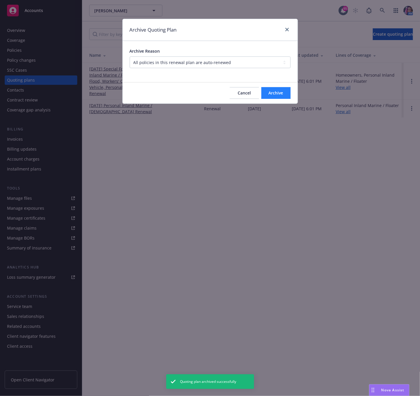
drag, startPoint x: 270, startPoint y: 86, endPoint x: 275, endPoint y: 97, distance: 11.4
click at [272, 93] on div "Cancel Archive" at bounding box center [210, 93] width 175 height 21
click at [275, 97] on button "Archive" at bounding box center [275, 93] width 29 height 12
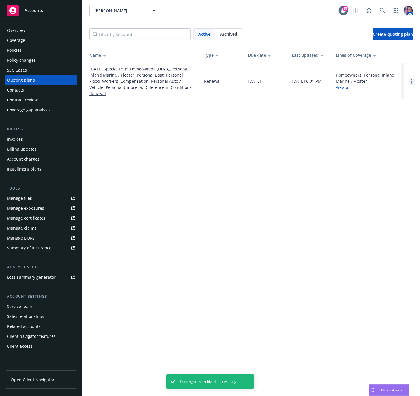
click at [412, 79] on icon "Open options" at bounding box center [411, 81] width 1 height 5
click at [371, 75] on span "Archive" at bounding box center [370, 74] width 29 height 6
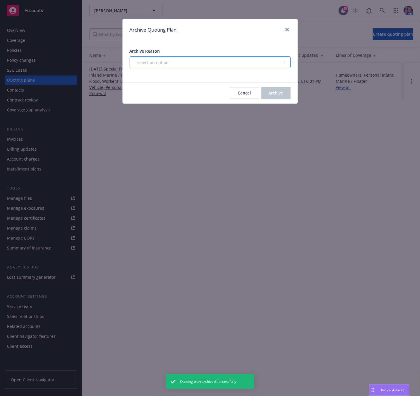
click at [159, 60] on select "-- select an option -- All policies in this renewal plan are auto-renewed Creat…" at bounding box center [210, 62] width 161 height 12
select select "ARCHIVED_RENEWAL_POLICY_AUTO_RENEWED"
click at [130, 57] on select "-- select an option -- All policies in this renewal plan are auto-renewed Creat…" at bounding box center [210, 62] width 161 height 12
click at [269, 92] on span "Archive" at bounding box center [276, 93] width 15 height 6
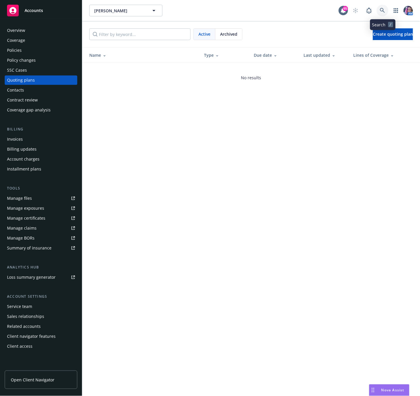
click at [383, 12] on icon at bounding box center [382, 10] width 5 height 5
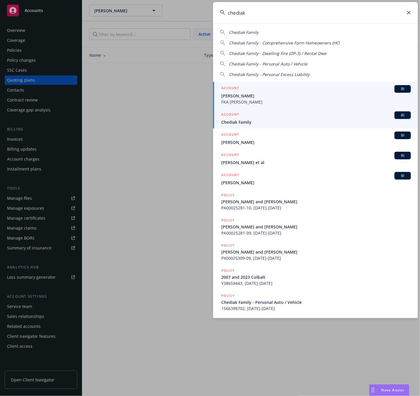
type input "chediak"
click at [246, 119] on span "Chediak Family" at bounding box center [316, 122] width 190 height 6
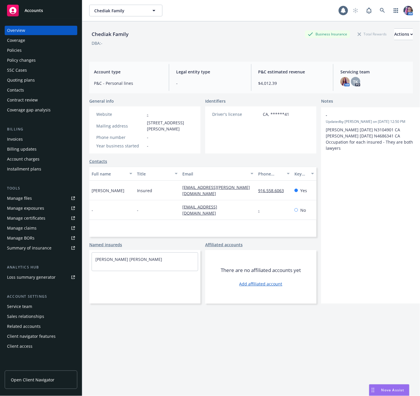
click at [9, 48] on div "Policies" at bounding box center [14, 50] width 15 height 9
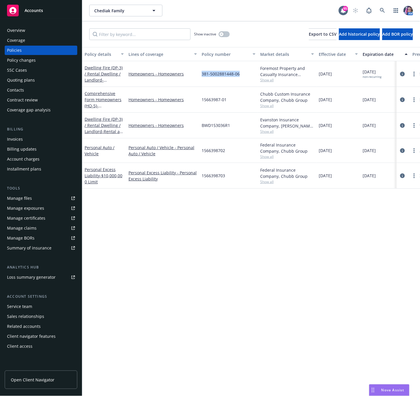
drag, startPoint x: 201, startPoint y: 73, endPoint x: 241, endPoint y: 75, distance: 39.8
click at [241, 75] on div "381-5002881448-06" at bounding box center [228, 74] width 59 height 26
click at [97, 73] on link "Dwelling Fire (DP-3) / Rental Dwelling / Landlord - [STREET_ADDRESS]" at bounding box center [104, 77] width 38 height 24
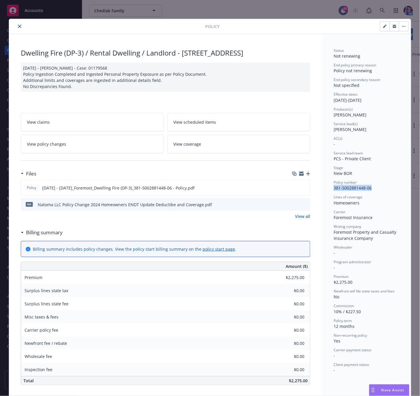
drag, startPoint x: 330, startPoint y: 189, endPoint x: 383, endPoint y: 188, distance: 52.7
click at [383, 188] on div "Policy number 381-5002881448-06" at bounding box center [367, 185] width 66 height 11
drag, startPoint x: 179, startPoint y: 54, endPoint x: 298, endPoint y: 54, distance: 118.5
click at [298, 54] on div "Dwelling Fire (DP-3) / Rental Dwelling / Landlord - [STREET_ADDRESS]" at bounding box center [165, 53] width 289 height 10
drag, startPoint x: 393, startPoint y: 28, endPoint x: 318, endPoint y: 50, distance: 78.3
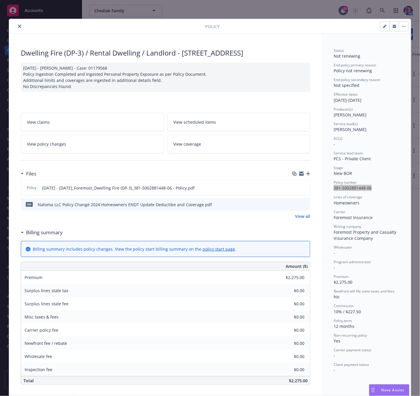
click at [393, 28] on button "button" at bounding box center [393, 26] width 9 height 9
click at [18, 27] on icon "close" at bounding box center [20, 27] width 4 height 4
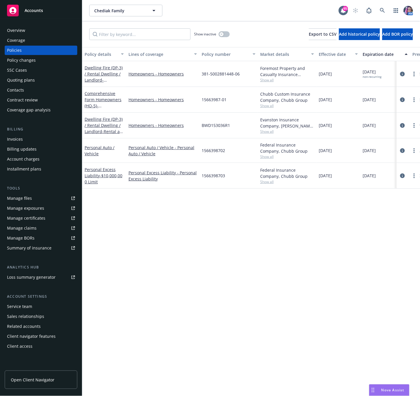
click at [30, 78] on div "Quoting plans" at bounding box center [21, 79] width 28 height 9
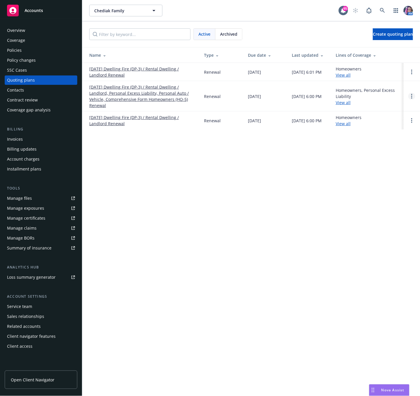
click at [411, 97] on icon "Open options" at bounding box center [411, 96] width 1 height 5
click at [389, 92] on link "Archive" at bounding box center [381, 93] width 51 height 12
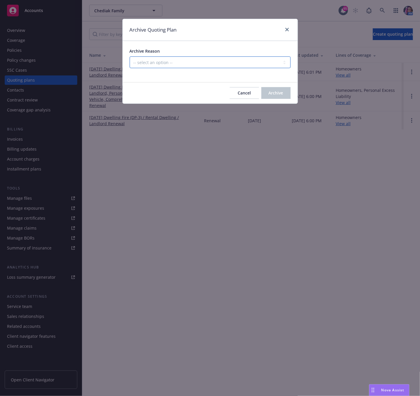
drag, startPoint x: 150, startPoint y: 63, endPoint x: 150, endPoint y: 67, distance: 4.4
click at [150, 63] on select "-- select an option -- All policies in this renewal plan are auto-renewed Creat…" at bounding box center [210, 62] width 161 height 12
select select "ARCHIVED_RENEWAL_POLICY_AUTO_RENEWED"
click at [130, 57] on select "-- select an option -- All policies in this renewal plan are auto-renewed Creat…" at bounding box center [210, 62] width 161 height 12
click at [277, 92] on span "Archive" at bounding box center [276, 93] width 15 height 6
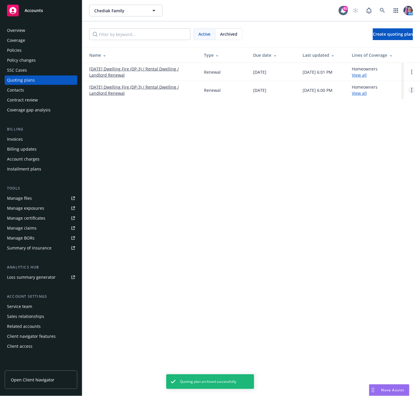
click at [411, 92] on link "Open options" at bounding box center [411, 90] width 7 height 7
click at [368, 85] on span "Archive" at bounding box center [370, 86] width 29 height 6
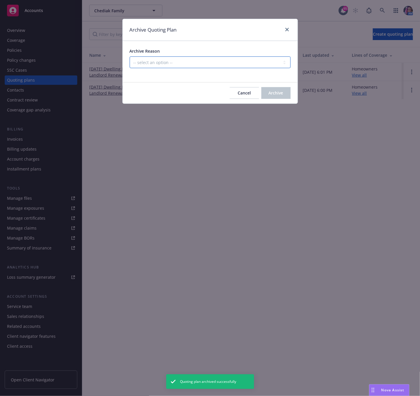
drag, startPoint x: 152, startPoint y: 63, endPoint x: 154, endPoint y: 66, distance: 3.5
click at [152, 63] on select "-- select an option -- All policies in this renewal plan are auto-renewed Creat…" at bounding box center [210, 62] width 161 height 12
select select "ARCHIVED_RENEWAL_POLICY_AUTO_RENEWED"
click at [130, 57] on select "-- select an option -- All policies in this renewal plan are auto-renewed Creat…" at bounding box center [210, 62] width 161 height 12
click at [262, 97] on button "Archive" at bounding box center [275, 93] width 29 height 12
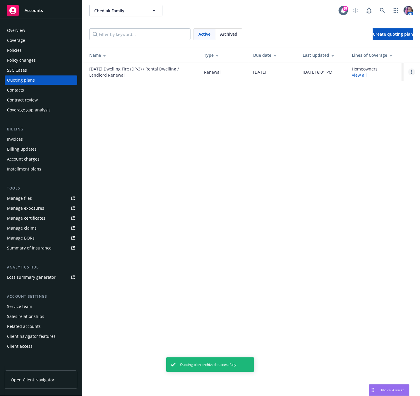
click at [412, 71] on icon "Open options" at bounding box center [411, 72] width 1 height 5
click at [377, 68] on span "Archive" at bounding box center [370, 68] width 29 height 6
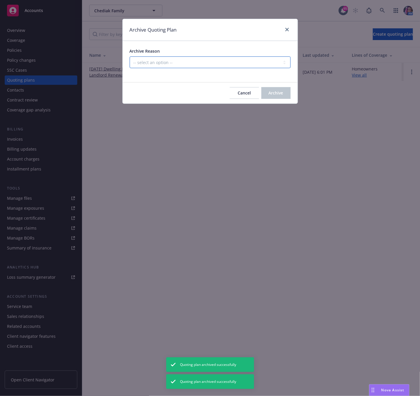
click at [162, 61] on select "-- select an option -- All policies in this renewal plan are auto-renewed Creat…" at bounding box center [210, 62] width 161 height 12
select select "ARCHIVED_RENEWAL_POLICY_AUTO_RENEWED"
click at [130, 57] on select "-- select an option -- All policies in this renewal plan are auto-renewed Creat…" at bounding box center [210, 62] width 161 height 12
click at [276, 94] on span "Archive" at bounding box center [276, 93] width 15 height 6
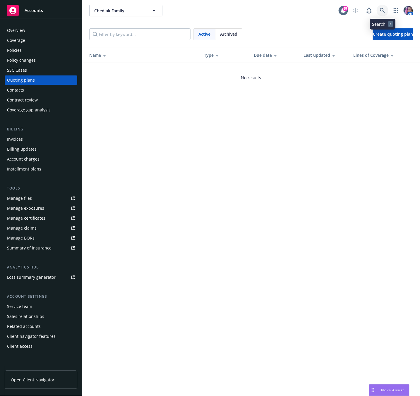
click at [380, 9] on icon at bounding box center [382, 10] width 5 height 5
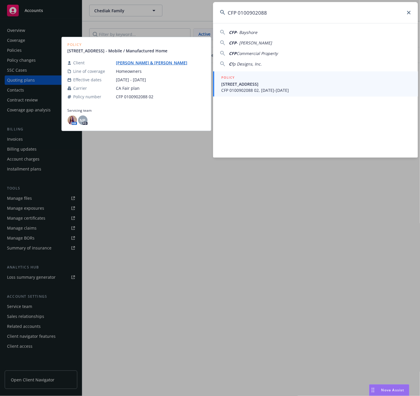
type input "CFP 0100902088"
click at [274, 78] on div "POLICY" at bounding box center [316, 78] width 190 height 6
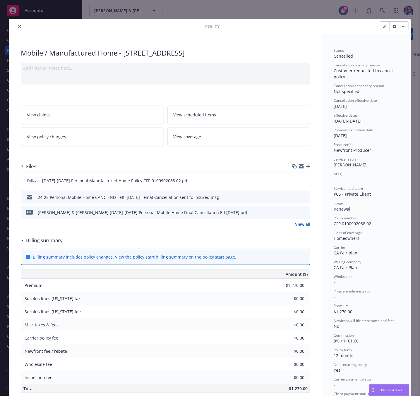
click at [18, 26] on icon "close" at bounding box center [20, 27] width 4 height 4
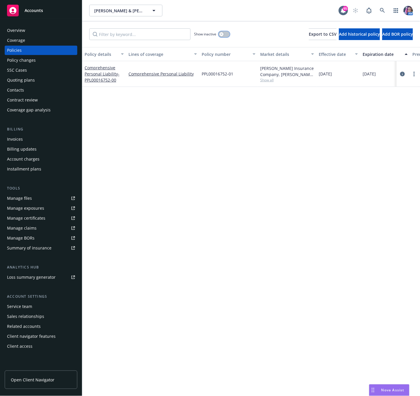
click at [226, 35] on button "button" at bounding box center [224, 34] width 11 height 6
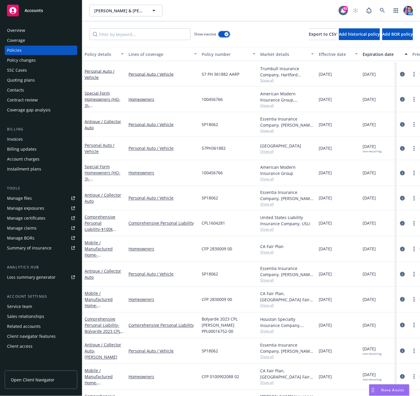
scroll to position [355, 0]
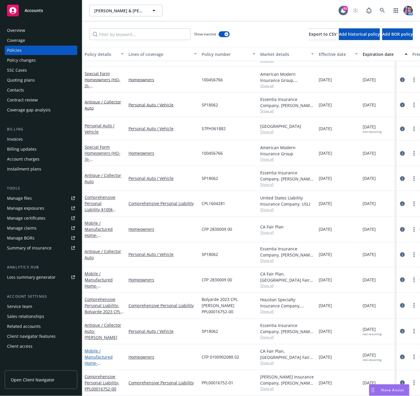
click at [102, 348] on link "Mobile / Manufactured Home - [STREET_ADDRESS]" at bounding box center [103, 360] width 37 height 24
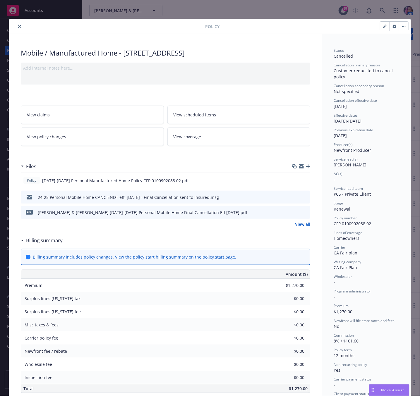
scroll to position [18, 0]
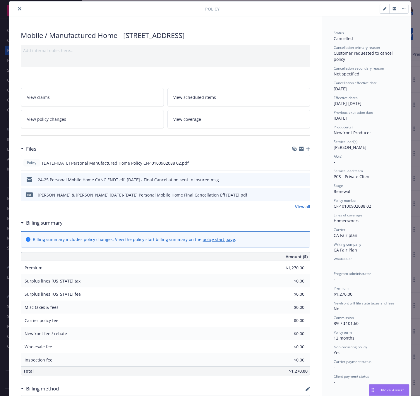
click at [18, 7] on icon "close" at bounding box center [20, 9] width 4 height 4
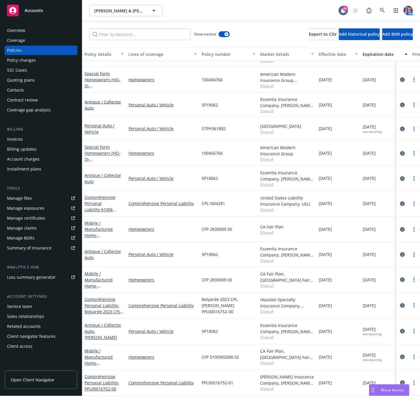
click at [26, 81] on div "Quoting plans" at bounding box center [21, 79] width 28 height 9
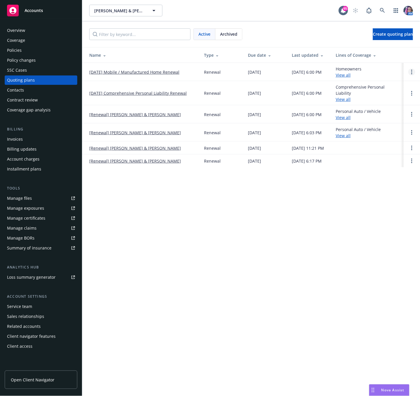
click at [413, 73] on link "Open options" at bounding box center [411, 71] width 7 height 7
click at [381, 70] on span "Archive" at bounding box center [370, 68] width 29 height 6
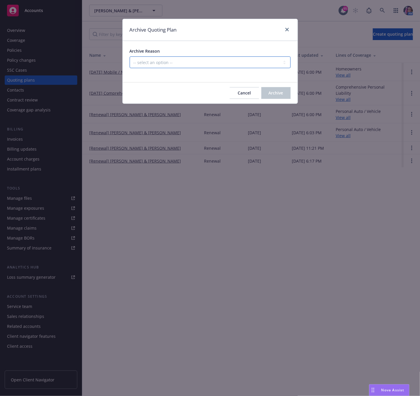
drag, startPoint x: 204, startPoint y: 61, endPoint x: 199, endPoint y: 65, distance: 6.6
click at [204, 61] on select "-- select an option -- All policies in this renewal plan are auto-renewed Creat…" at bounding box center [210, 62] width 161 height 12
select select "ARCHIVED_RENEWAL_POLICY_AUTO_RENEWED"
click at [130, 57] on select "-- select an option -- All policies in this renewal plan are auto-renewed Creat…" at bounding box center [210, 62] width 161 height 12
click at [274, 95] on span "Archive" at bounding box center [276, 93] width 15 height 6
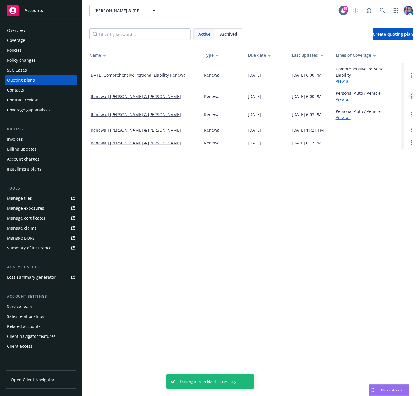
click at [409, 97] on link "Open options" at bounding box center [411, 96] width 7 height 7
click at [388, 92] on link "Archive" at bounding box center [381, 92] width 51 height 12
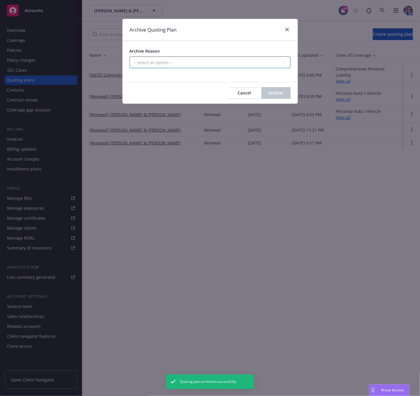
drag, startPoint x: 178, startPoint y: 63, endPoint x: 178, endPoint y: 67, distance: 4.1
click at [178, 63] on select "-- select an option -- All policies in this renewal plan are auto-renewed Creat…" at bounding box center [210, 62] width 161 height 12
select select "ARCHIVED_RENEWAL_POLICY_AUTO_RENEWED"
click at [130, 57] on select "-- select an option -- All policies in this renewal plan are auto-renewed Creat…" at bounding box center [210, 62] width 161 height 12
click at [270, 97] on button "Archive" at bounding box center [275, 93] width 29 height 12
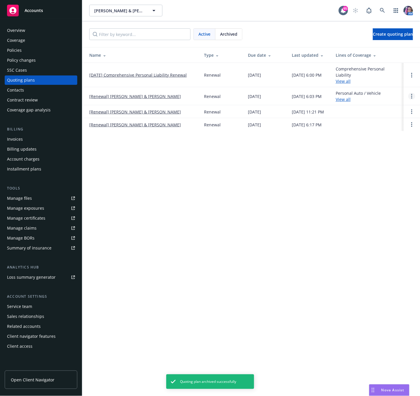
click at [412, 96] on icon "Open options" at bounding box center [411, 96] width 1 height 5
click at [383, 92] on span "Archive" at bounding box center [370, 93] width 29 height 6
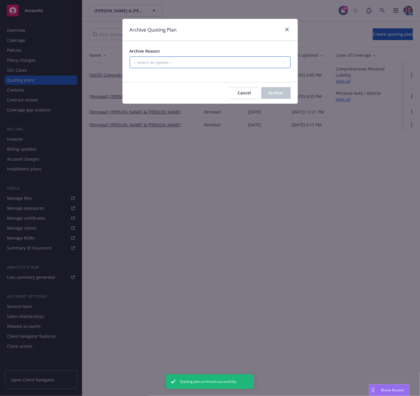
drag, startPoint x: 224, startPoint y: 62, endPoint x: 224, endPoint y: 68, distance: 5.9
click at [224, 62] on select "-- select an option -- All policies in this renewal plan are auto-renewed Creat…" at bounding box center [210, 62] width 161 height 12
select select "ARCHIVED_RENEWAL_POLICY_AUTO_RENEWED"
click at [130, 57] on select "-- select an option -- All policies in this renewal plan are auto-renewed Creat…" at bounding box center [210, 62] width 161 height 12
click at [279, 99] on div "Cancel Archive" at bounding box center [210, 93] width 175 height 21
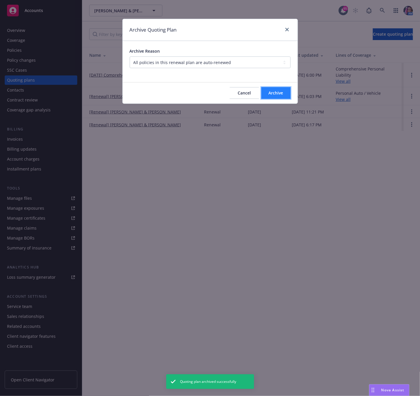
click at [263, 96] on button "Archive" at bounding box center [275, 93] width 29 height 12
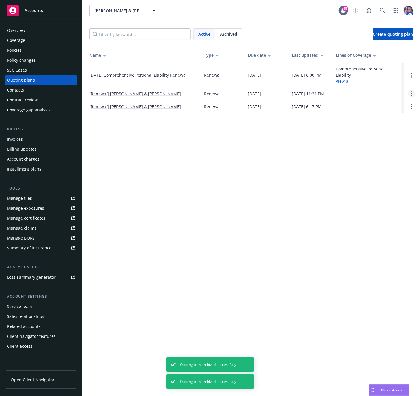
click at [409, 97] on link "Open options" at bounding box center [411, 93] width 7 height 7
click at [381, 94] on span "Archive" at bounding box center [370, 93] width 29 height 6
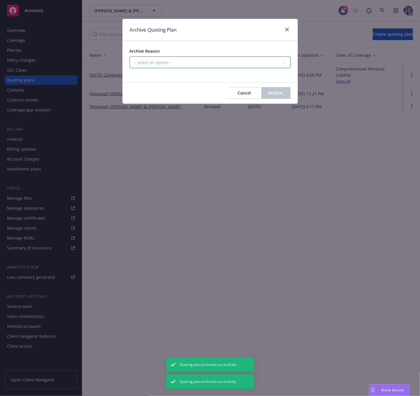
click at [251, 59] on select "-- select an option -- All policies in this renewal plan are auto-renewed Creat…" at bounding box center [210, 62] width 161 height 12
select select "ARCHIVED_RENEWAL_POLICY_AUTO_RENEWED"
click at [130, 57] on select "-- select an option -- All policies in this renewal plan are auto-renewed Creat…" at bounding box center [210, 62] width 161 height 12
click at [272, 88] on button "Archive" at bounding box center [275, 93] width 29 height 12
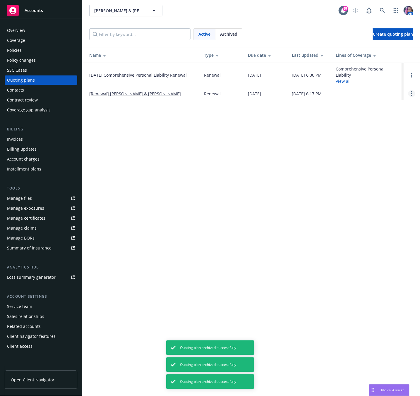
click at [409, 94] on link "Open options" at bounding box center [411, 93] width 7 height 7
click at [371, 91] on span "Archive" at bounding box center [370, 93] width 29 height 6
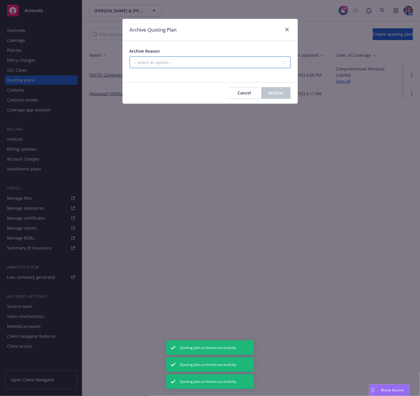
click at [219, 63] on select "-- select an option -- All policies in this renewal plan are auto-renewed Creat…" at bounding box center [210, 62] width 161 height 12
select select "ARCHIVED_RENEWAL_POLICY_AUTO_RENEWED"
click at [130, 57] on select "-- select an option -- All policies in this renewal plan are auto-renewed Creat…" at bounding box center [210, 62] width 161 height 12
click at [277, 91] on span "Archive" at bounding box center [276, 93] width 15 height 6
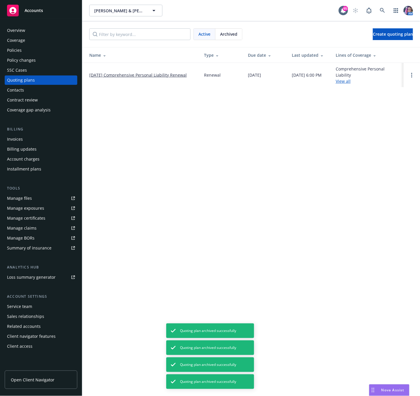
click at [21, 49] on div "Policies" at bounding box center [14, 50] width 15 height 9
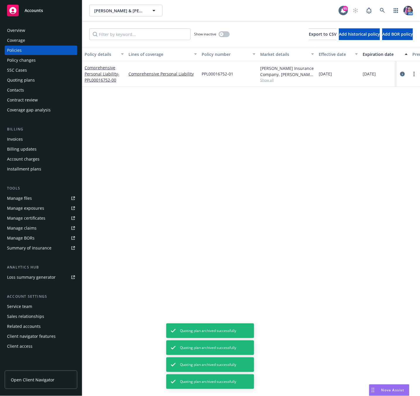
click at [19, 30] on div "Overview" at bounding box center [16, 30] width 18 height 9
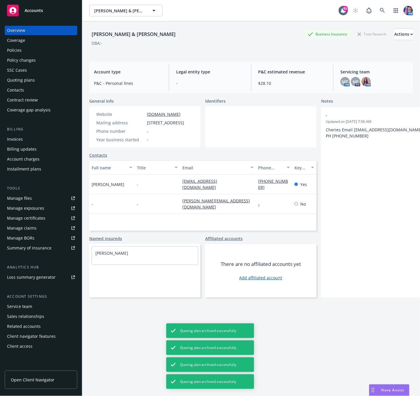
click at [33, 306] on div "Service team" at bounding box center [41, 306] width 68 height 9
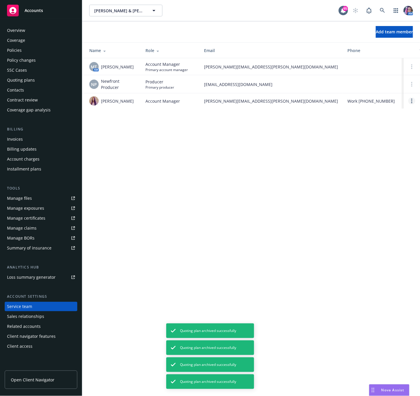
click at [409, 102] on link "Open options" at bounding box center [411, 100] width 7 height 7
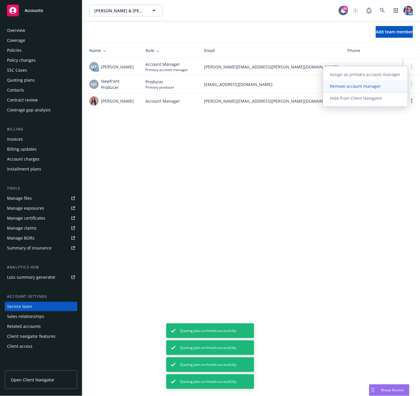
click at [368, 88] on span "Remove account manager" at bounding box center [355, 86] width 65 height 6
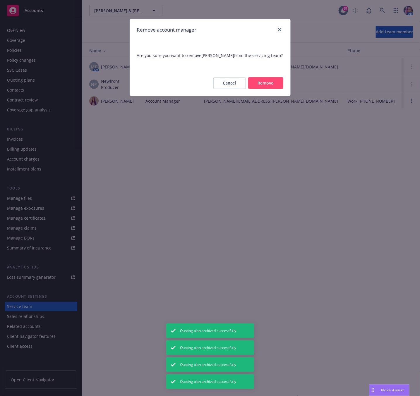
click at [272, 88] on button "Remove" at bounding box center [265, 83] width 35 height 12
